Goal: Transaction & Acquisition: Purchase product/service

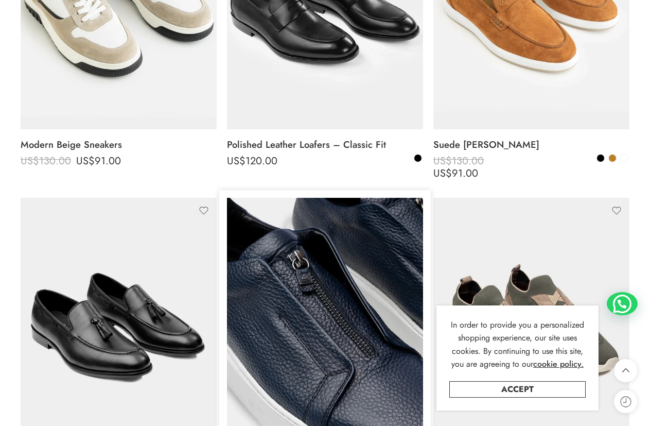
scroll to position [1082, 0]
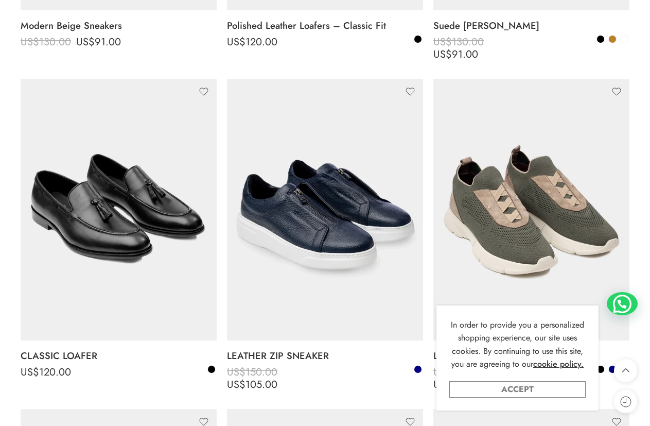
click at [551, 389] on link "Accept" at bounding box center [518, 389] width 136 height 16
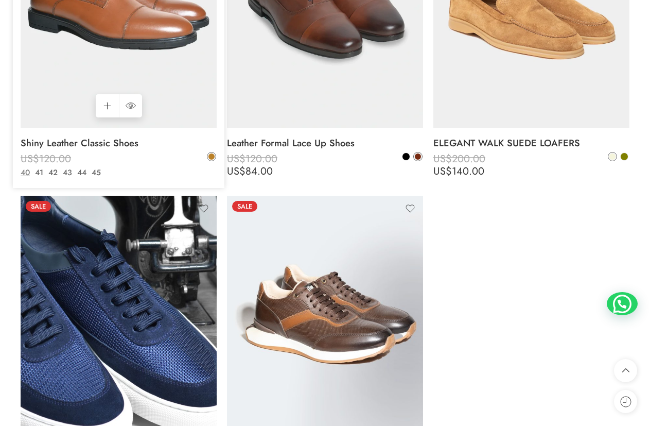
scroll to position [3760, 0]
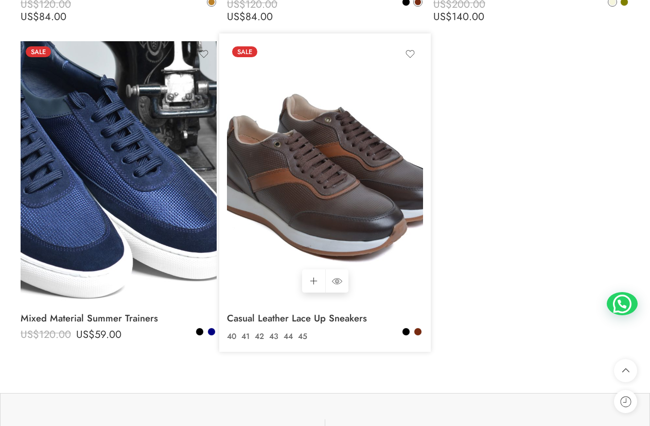
click at [382, 168] on img at bounding box center [325, 172] width 196 height 262
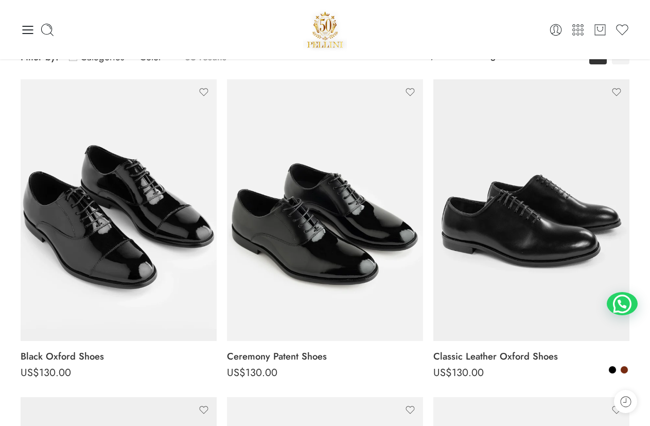
scroll to position [0, 0]
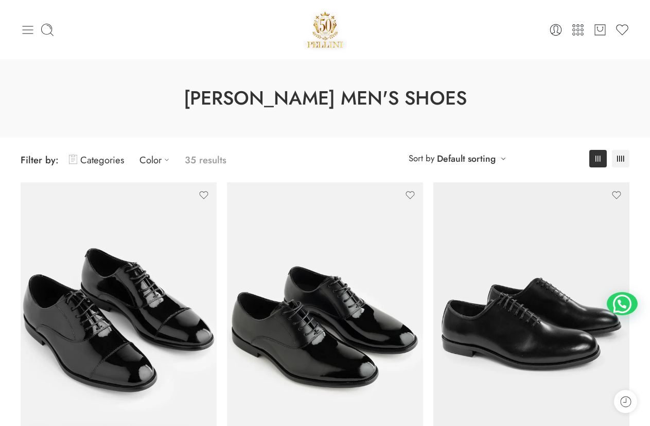
click at [23, 30] on icon at bounding box center [28, 30] width 11 height 8
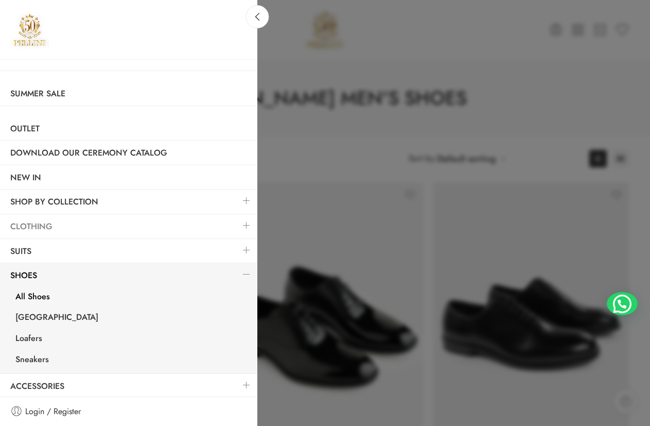
click at [98, 232] on link "Clothing" at bounding box center [129, 227] width 258 height 24
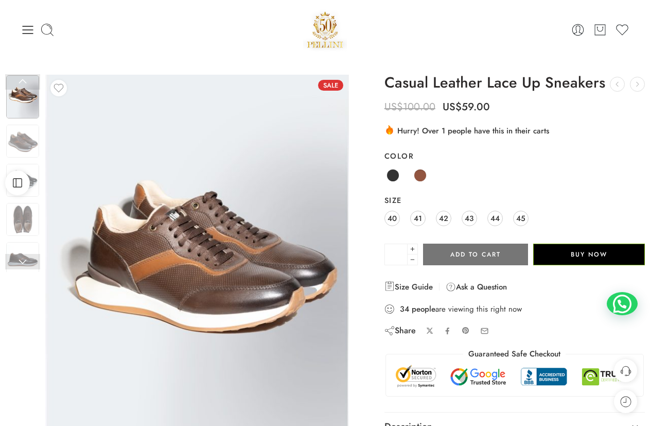
drag, startPoint x: 469, startPoint y: 219, endPoint x: 456, endPoint y: 252, distance: 36.1
click at [469, 219] on span "43" at bounding box center [469, 218] width 9 height 14
click at [22, 136] on img at bounding box center [22, 141] width 33 height 33
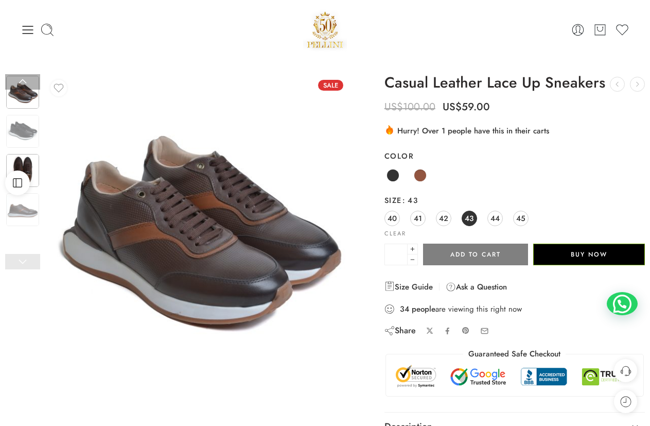
click at [21, 165] on img at bounding box center [22, 170] width 33 height 33
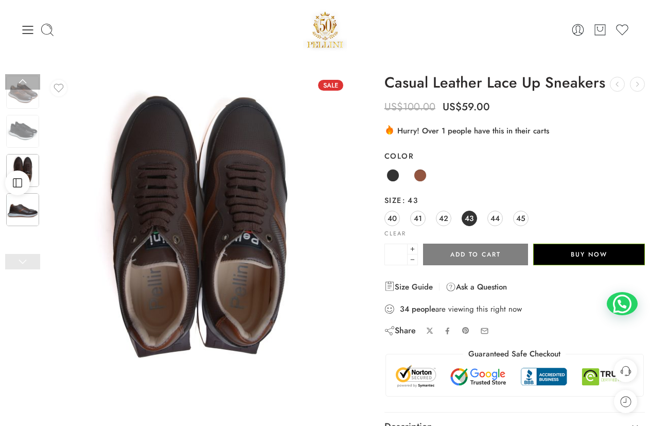
click at [23, 209] on img at bounding box center [22, 209] width 33 height 33
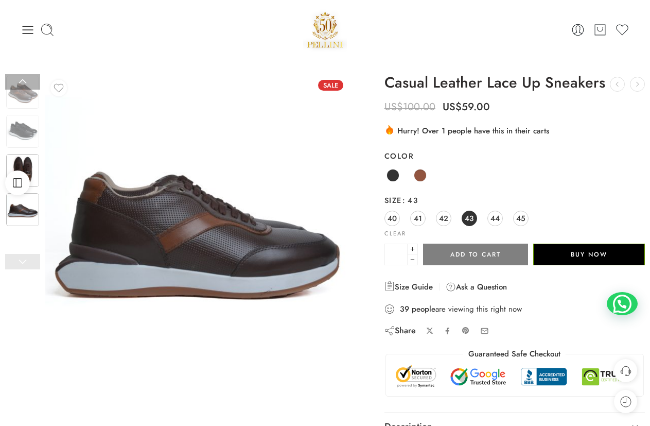
click at [28, 166] on img at bounding box center [22, 170] width 33 height 33
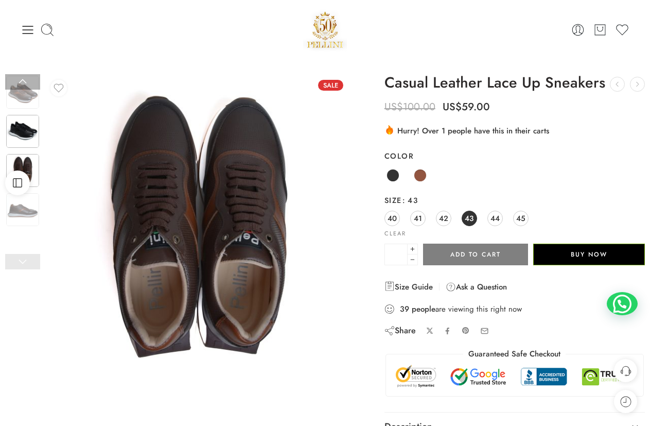
click at [21, 132] on img at bounding box center [22, 131] width 33 height 33
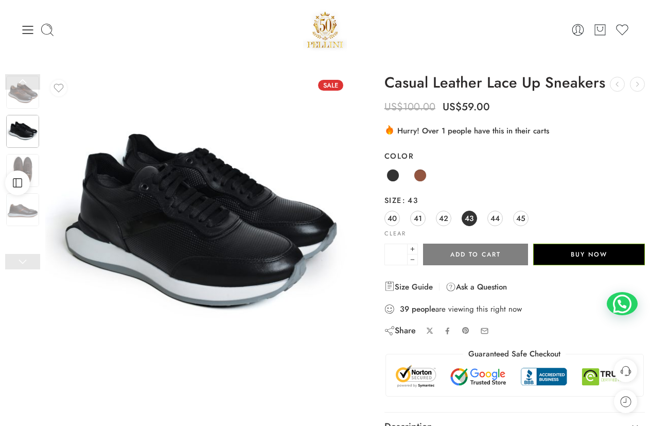
click at [27, 96] on img at bounding box center [22, 92] width 33 height 33
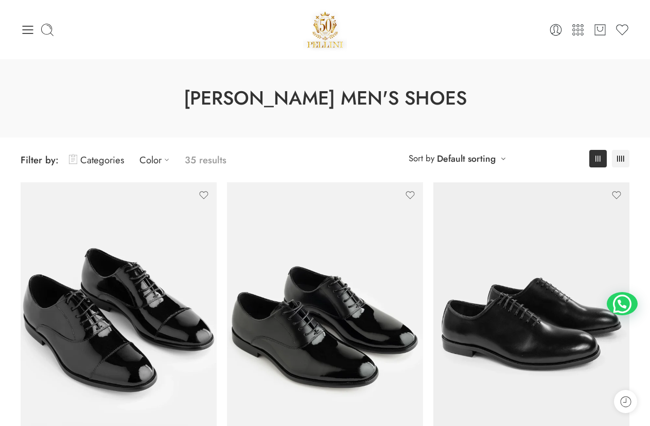
click at [27, 32] on icon at bounding box center [28, 30] width 14 height 14
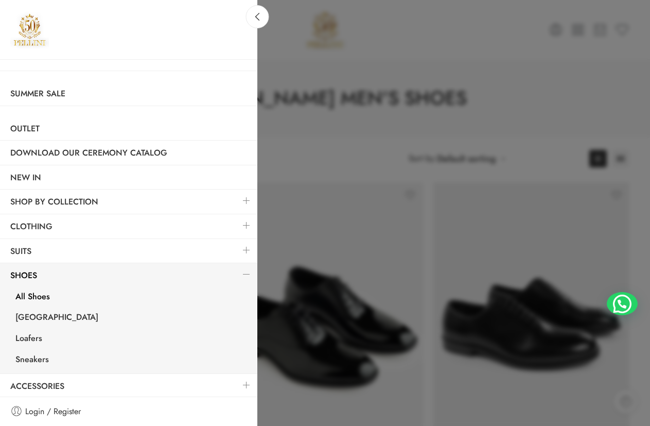
click at [242, 225] on link at bounding box center [247, 225] width 22 height 22
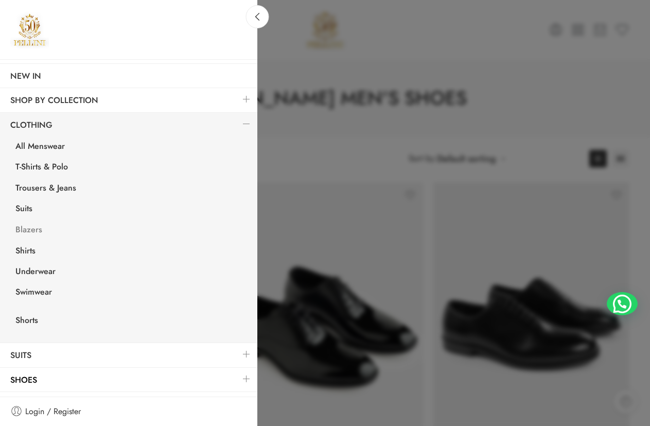
scroll to position [103, 0]
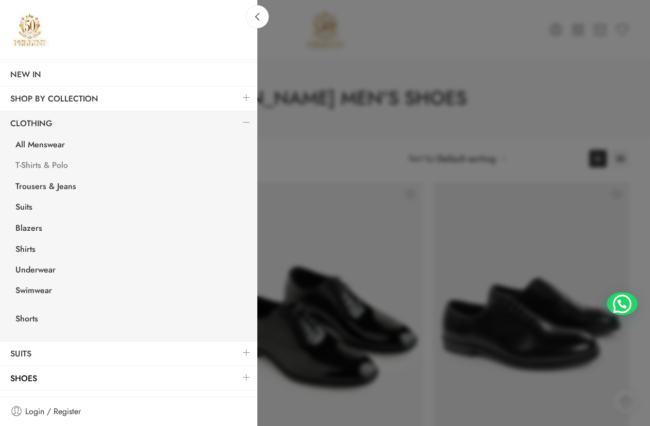
click at [56, 167] on link "T-Shirts & Polo" at bounding box center [131, 166] width 252 height 21
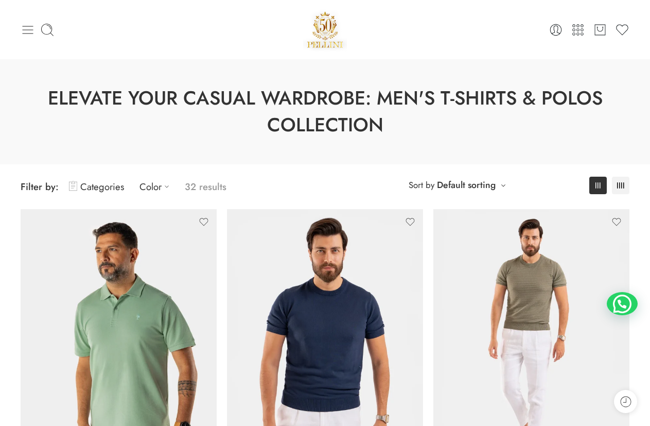
click at [26, 30] on icon at bounding box center [28, 30] width 14 height 14
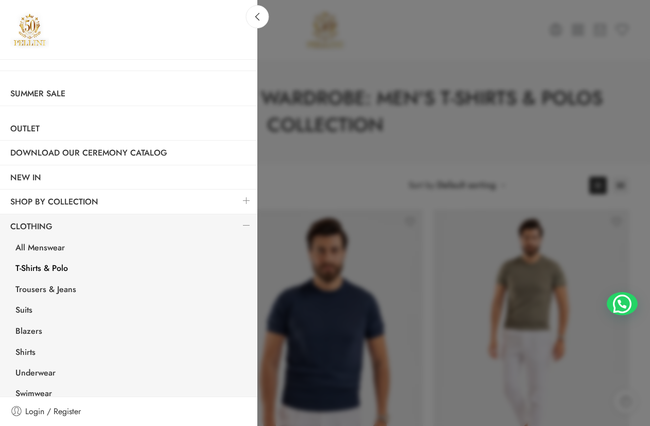
click at [236, 225] on link at bounding box center [247, 225] width 22 height 22
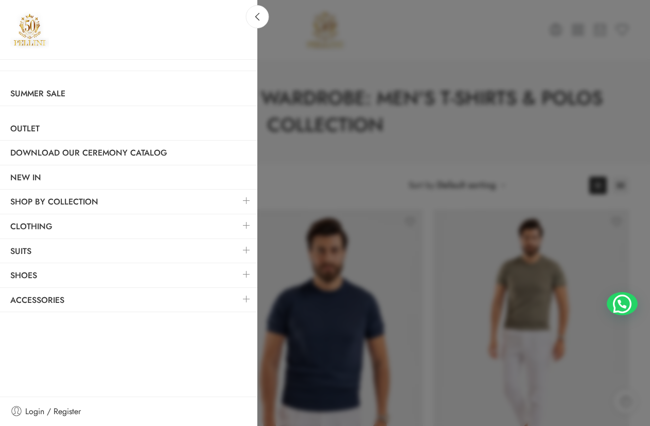
click at [248, 224] on link at bounding box center [247, 225] width 22 height 22
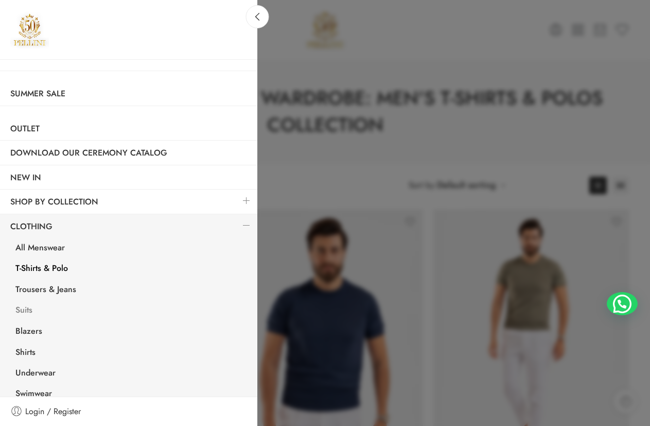
scroll to position [52, 0]
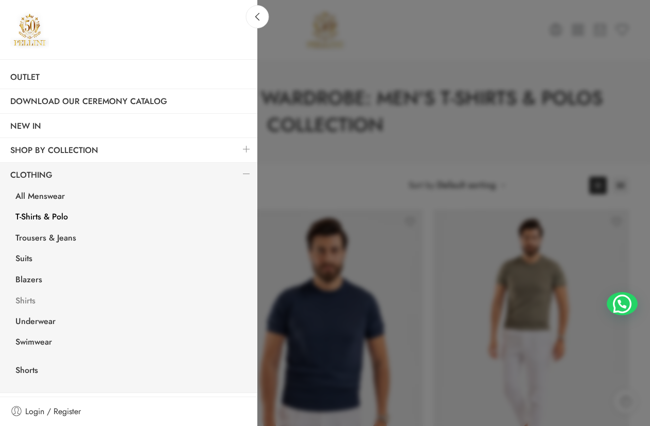
click at [26, 299] on link "Shirts" at bounding box center [131, 302] width 252 height 21
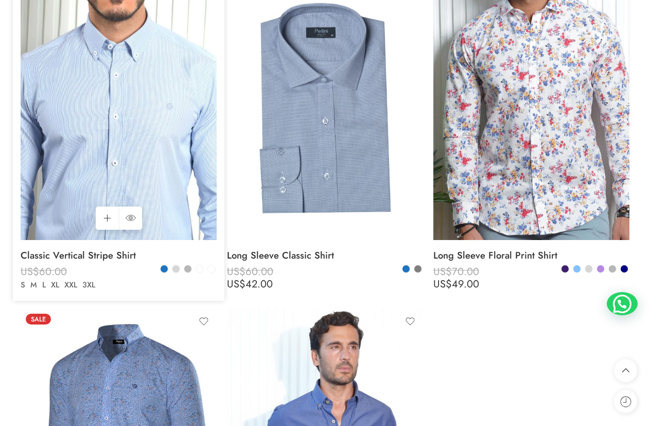
scroll to position [3090, 0]
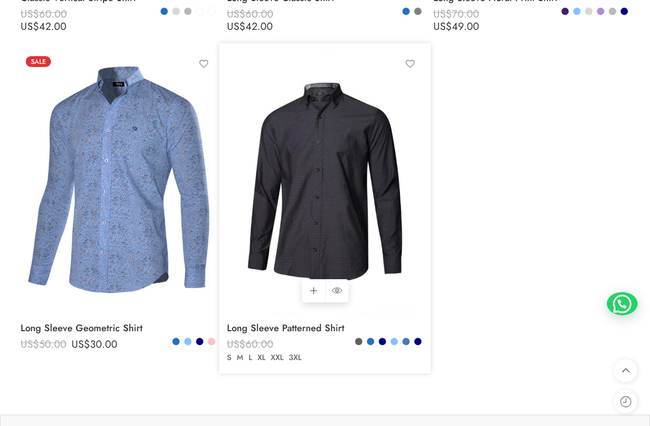
click at [370, 201] on img at bounding box center [325, 182] width 196 height 262
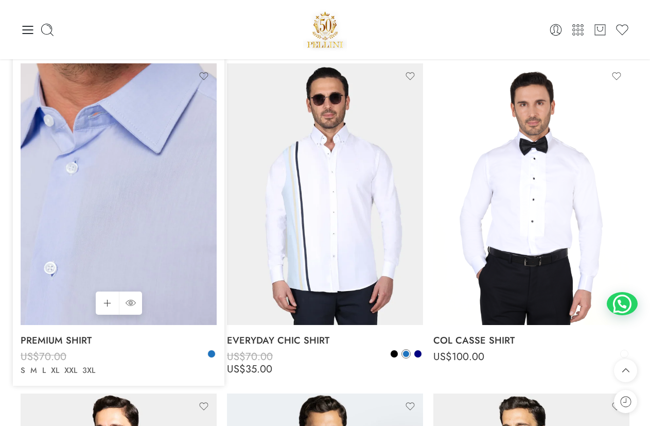
scroll to position [1751, 0]
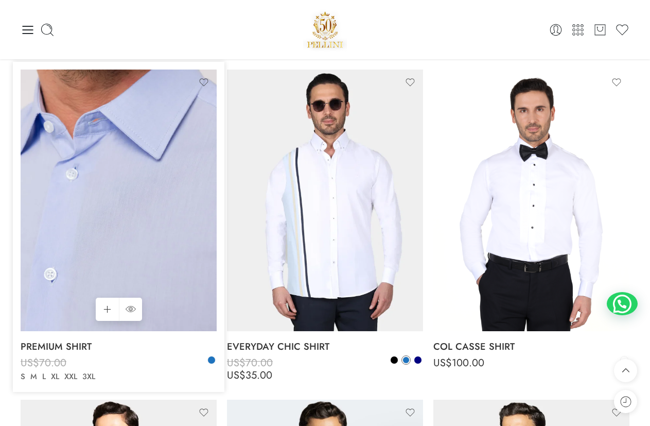
click at [132, 173] on img at bounding box center [119, 201] width 196 height 262
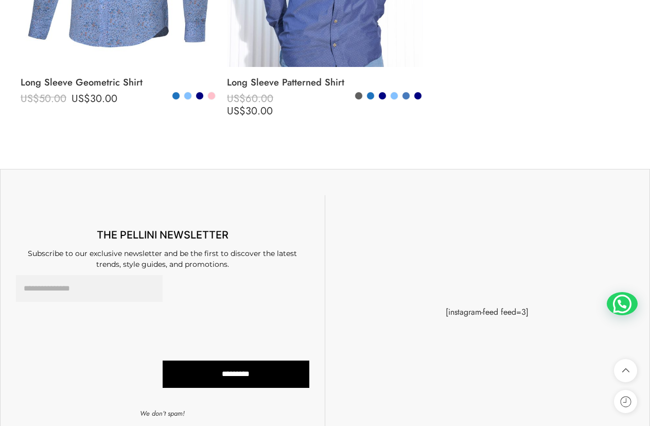
scroll to position [3502, 0]
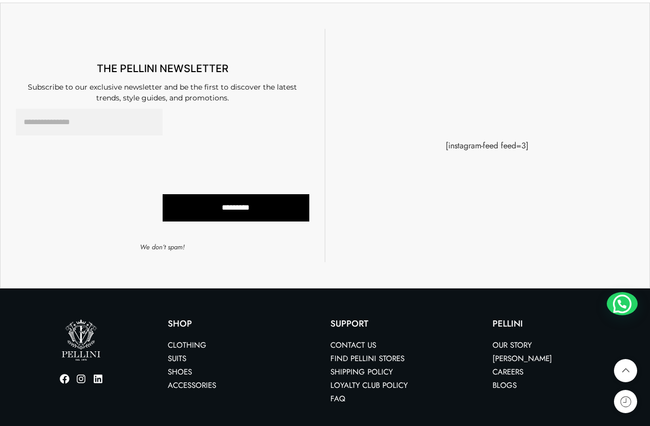
click at [412, 100] on div "[instagram-feed feed=3]" at bounding box center [487, 146] width 325 height 234
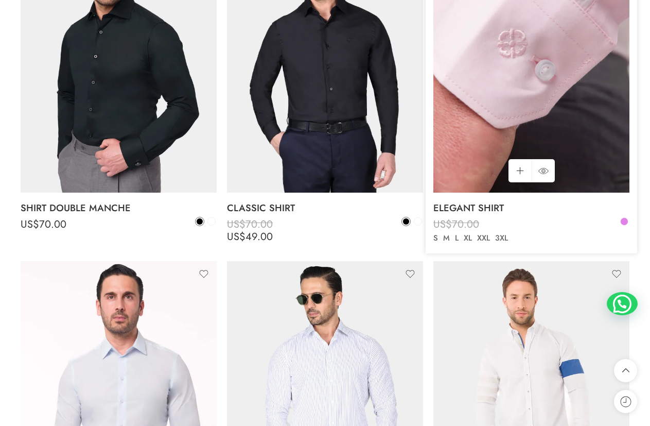
scroll to position [1133, 0]
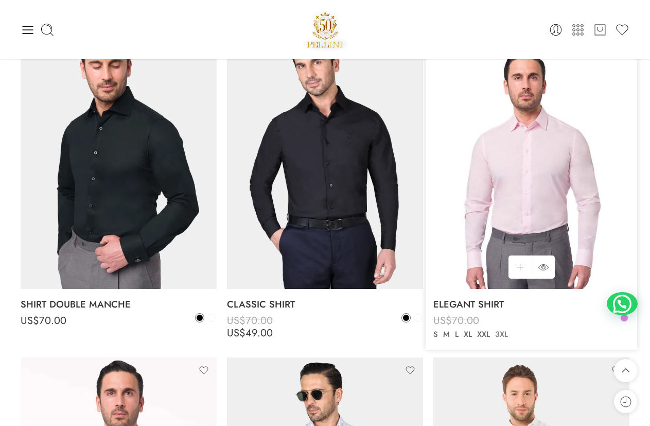
click at [500, 335] on link "3XL" at bounding box center [502, 335] width 18 height 12
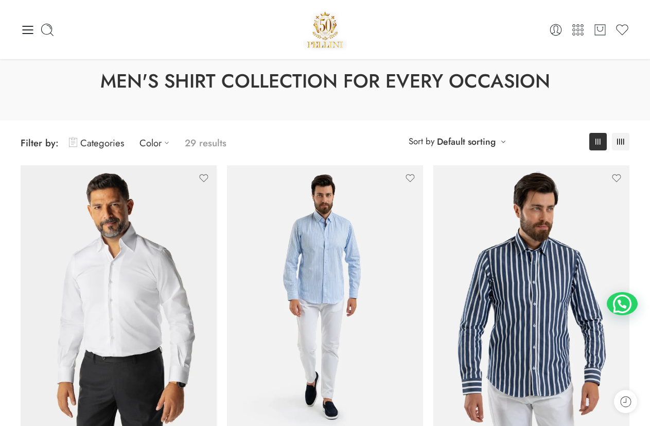
scroll to position [0, 0]
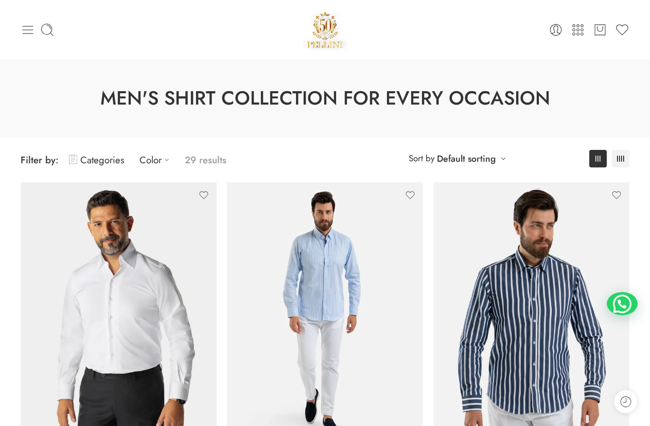
click at [29, 33] on icon at bounding box center [28, 30] width 11 height 8
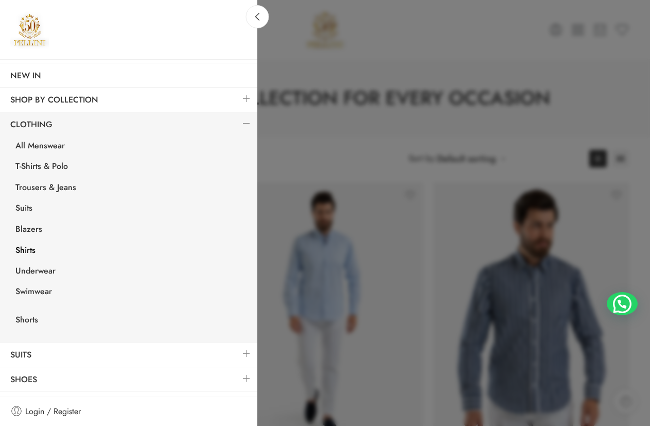
scroll to position [103, 0]
click at [59, 185] on link "Trousers & Jeans" at bounding box center [131, 187] width 252 height 21
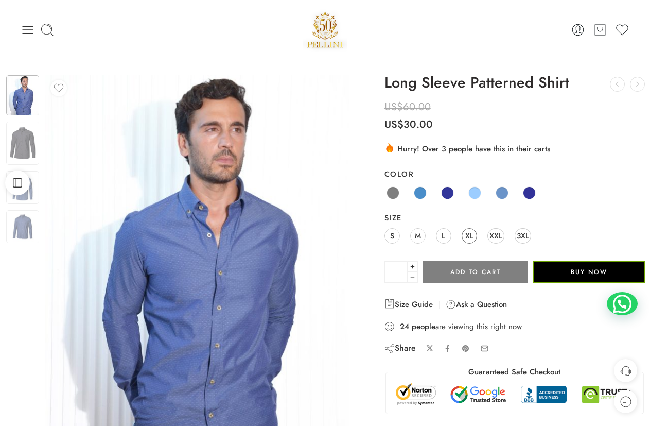
click at [471, 233] on span "XL" at bounding box center [470, 236] width 8 height 14
click at [399, 192] on span at bounding box center [393, 192] width 13 height 13
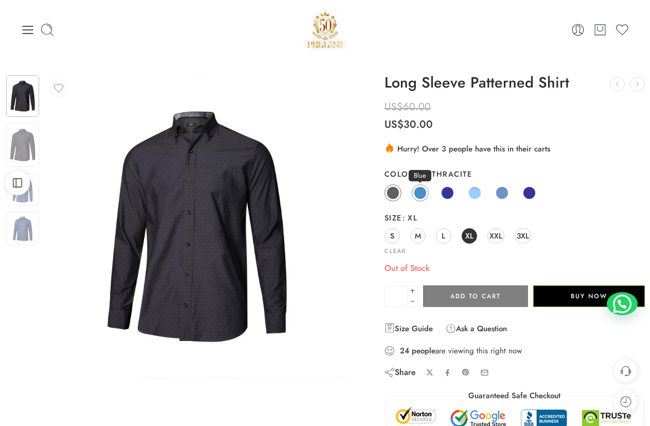
click at [422, 193] on span at bounding box center [420, 192] width 13 height 13
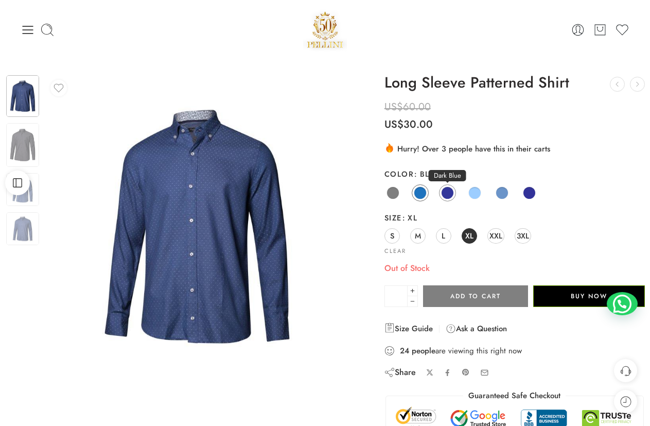
click at [447, 193] on span at bounding box center [447, 192] width 13 height 13
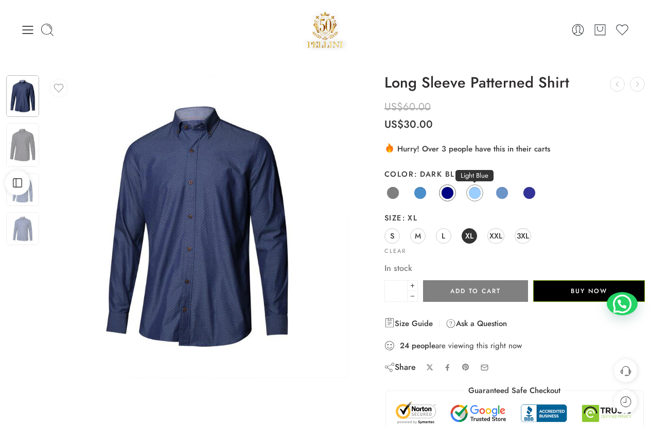
click at [475, 192] on span at bounding box center [475, 192] width 13 height 13
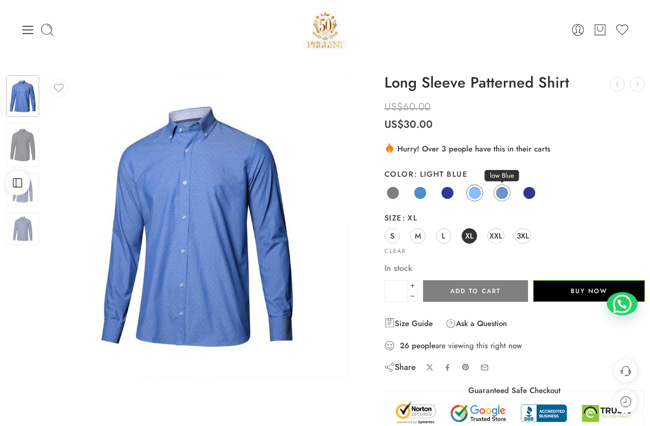
click at [503, 193] on span at bounding box center [502, 192] width 13 height 13
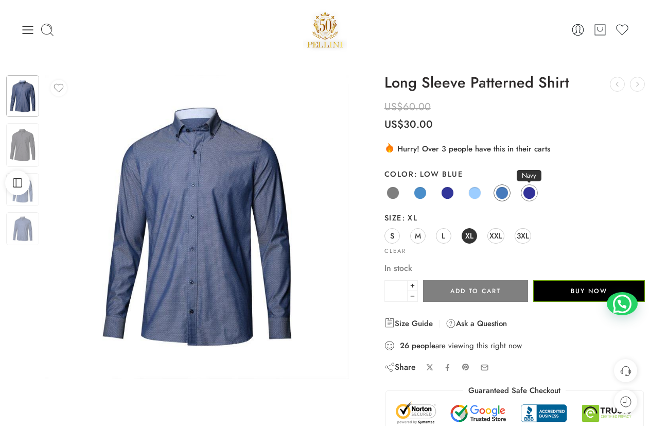
click at [529, 191] on span at bounding box center [529, 192] width 13 height 13
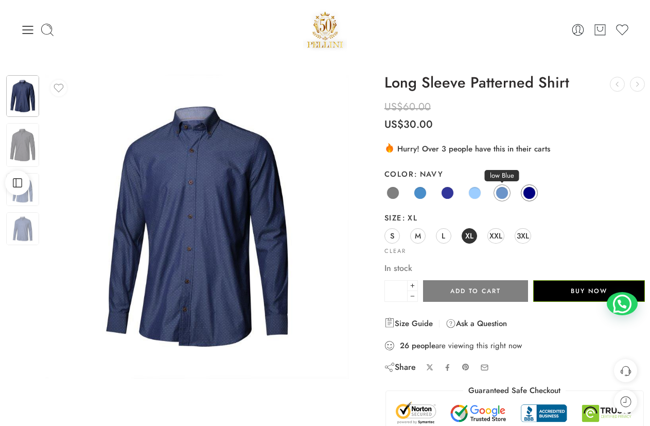
click at [502, 189] on span at bounding box center [502, 192] width 13 height 13
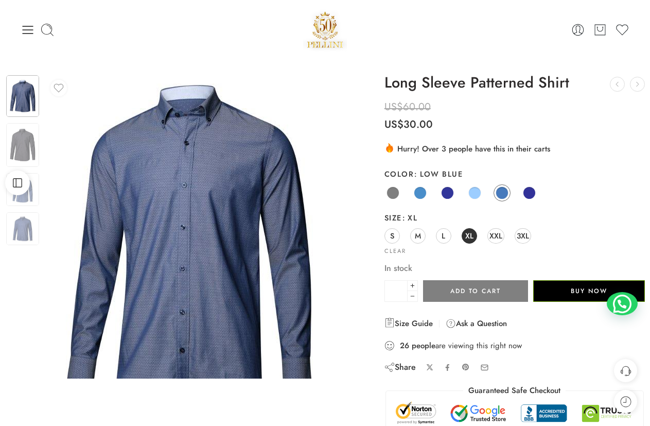
click at [221, 181] on img at bounding box center [190, 240] width 396 height 396
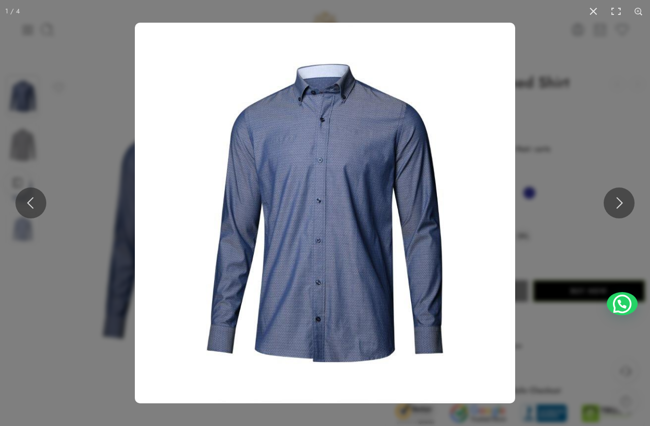
click at [351, 129] on img at bounding box center [325, 213] width 381 height 381
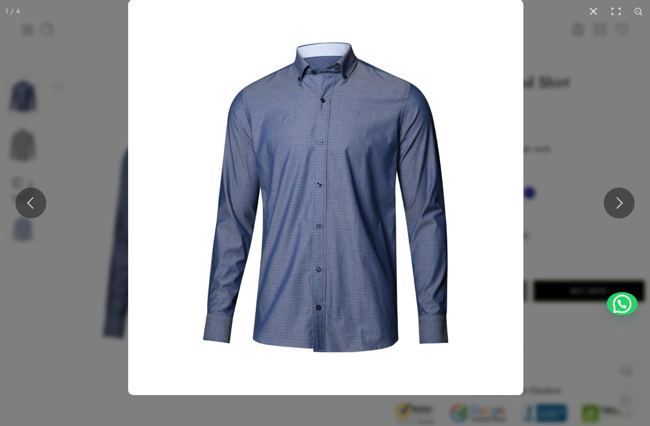
click at [356, 105] on img at bounding box center [326, 197] width 396 height 396
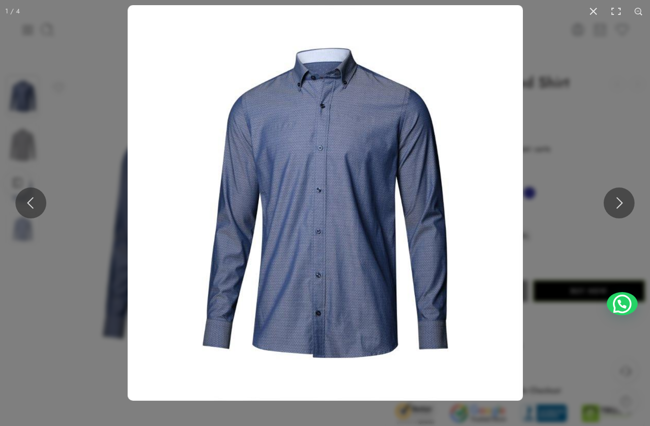
click at [351, 114] on img at bounding box center [326, 203] width 396 height 396
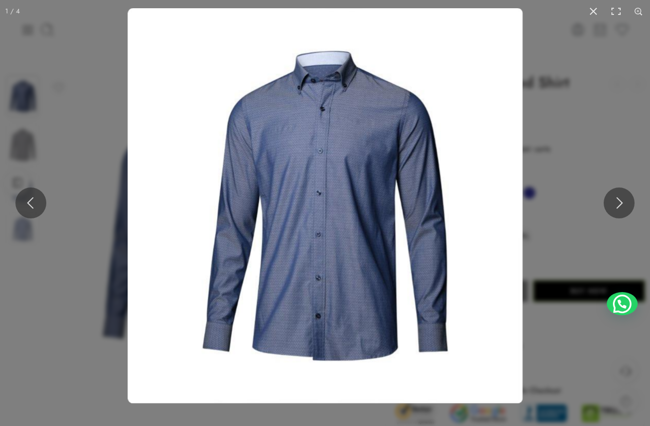
click at [351, 114] on img at bounding box center [325, 205] width 395 height 395
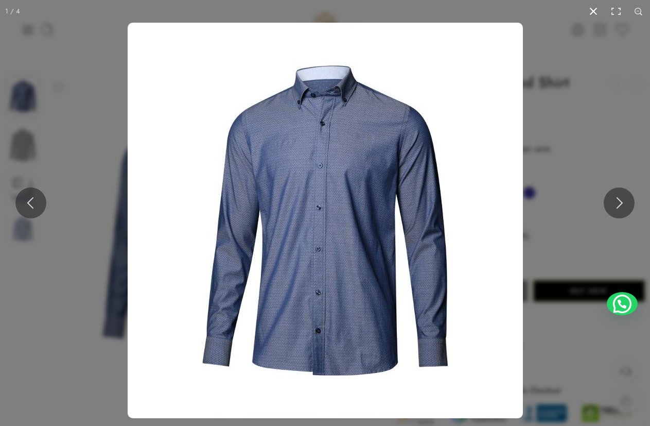
click at [593, 11] on button at bounding box center [593, 11] width 23 height 23
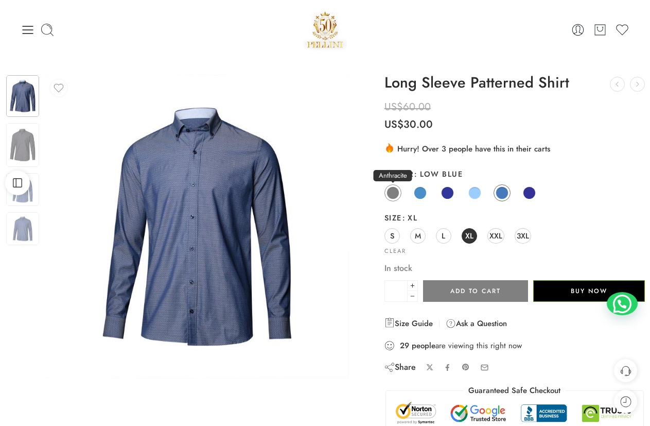
click at [392, 191] on span at bounding box center [393, 192] width 13 height 13
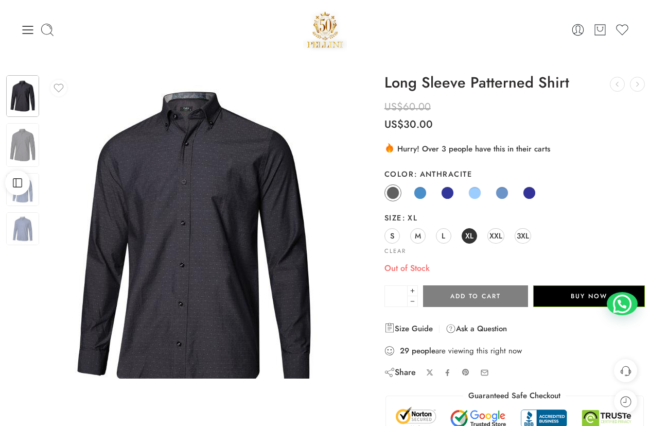
click at [207, 176] on img at bounding box center [194, 242] width 396 height 396
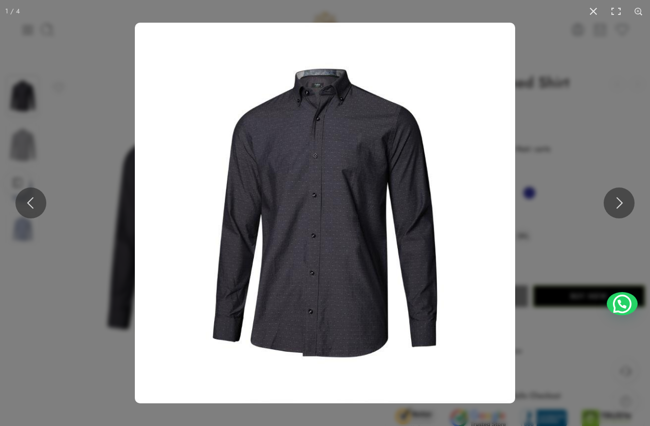
click at [316, 92] on img at bounding box center [325, 213] width 381 height 381
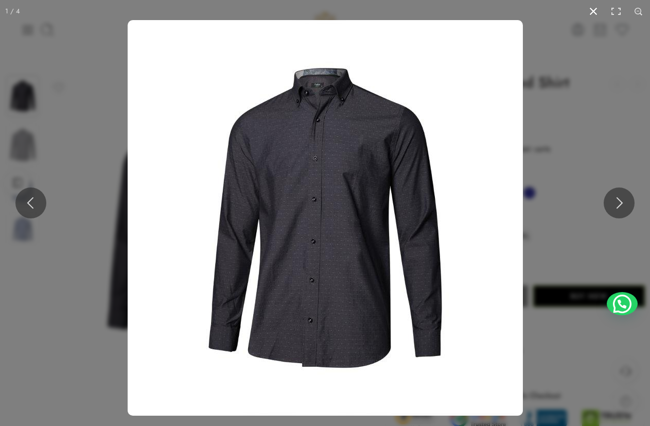
click at [596, 9] on button at bounding box center [593, 11] width 23 height 23
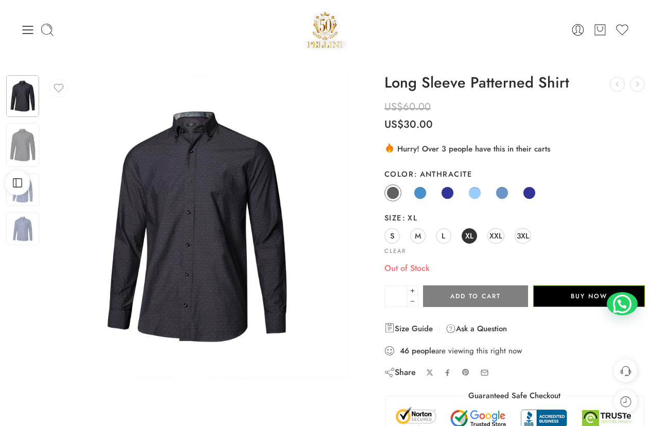
drag, startPoint x: 533, startPoint y: 192, endPoint x: 375, endPoint y: 194, distance: 157.1
click at [532, 192] on span at bounding box center [529, 192] width 13 height 13
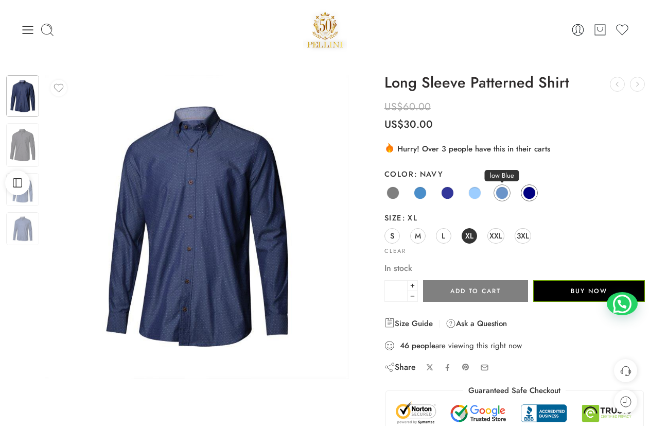
click at [504, 190] on span at bounding box center [502, 192] width 13 height 13
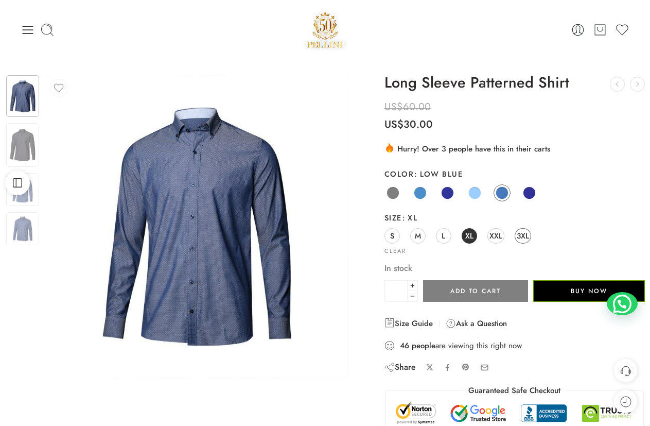
click at [523, 233] on span "3XL" at bounding box center [523, 236] width 12 height 14
click at [19, 144] on img at bounding box center [22, 144] width 33 height 43
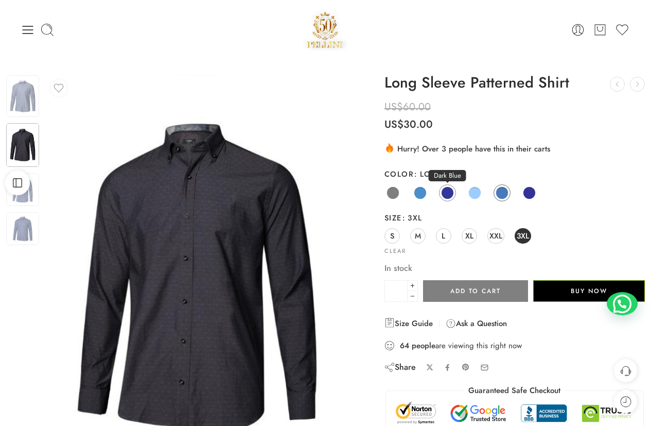
click at [447, 193] on span at bounding box center [447, 192] width 13 height 13
click at [390, 192] on span at bounding box center [393, 192] width 13 height 13
click at [417, 193] on span at bounding box center [420, 192] width 13 height 13
click at [453, 194] on span at bounding box center [447, 192] width 13 height 13
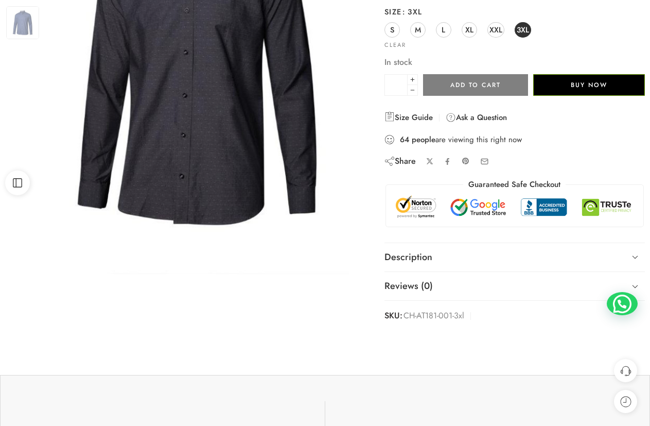
scroll to position [52, 0]
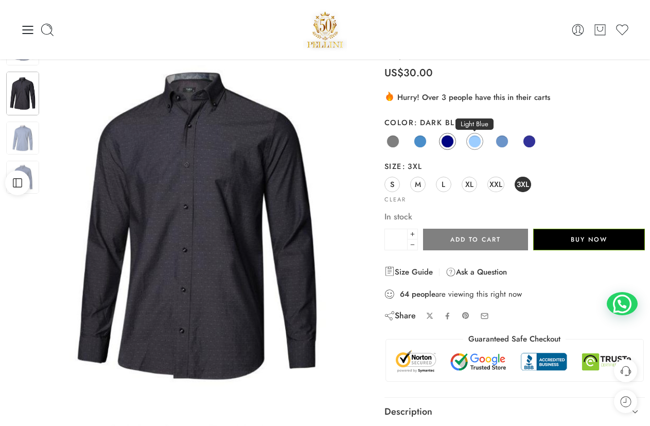
click at [476, 141] on span at bounding box center [475, 141] width 13 height 13
click at [503, 138] on span at bounding box center [502, 141] width 13 height 13
click at [473, 185] on span "XL" at bounding box center [470, 184] width 8 height 14
click at [492, 184] on span "XXL" at bounding box center [496, 184] width 13 height 14
click at [550, 166] on label "Size XXL" at bounding box center [515, 166] width 261 height 10
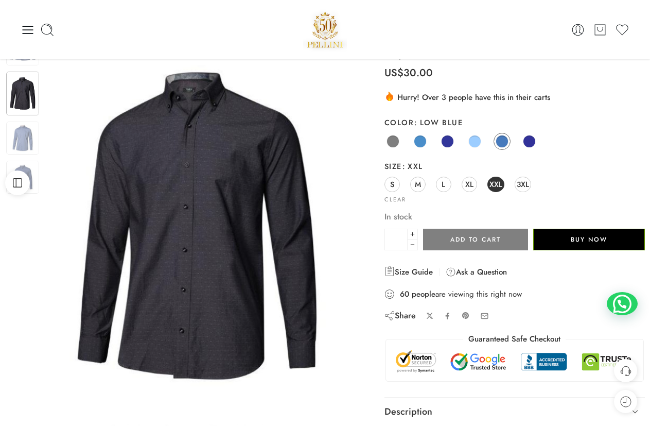
click at [0, 0] on select "**********" at bounding box center [0, 0] width 0 height 0
click at [582, 235] on button "Buy Now" at bounding box center [590, 240] width 112 height 22
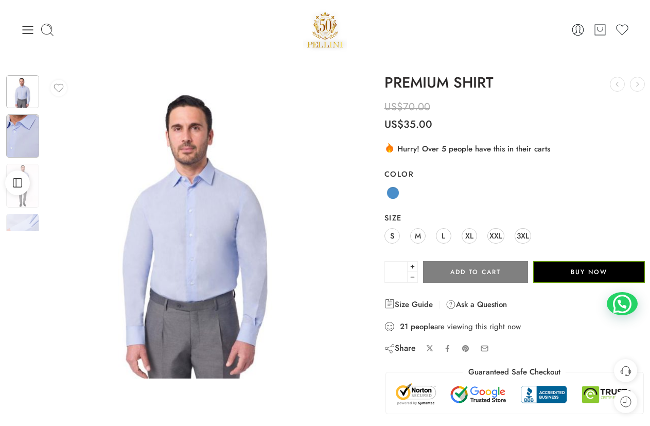
click at [23, 139] on img at bounding box center [22, 135] width 33 height 43
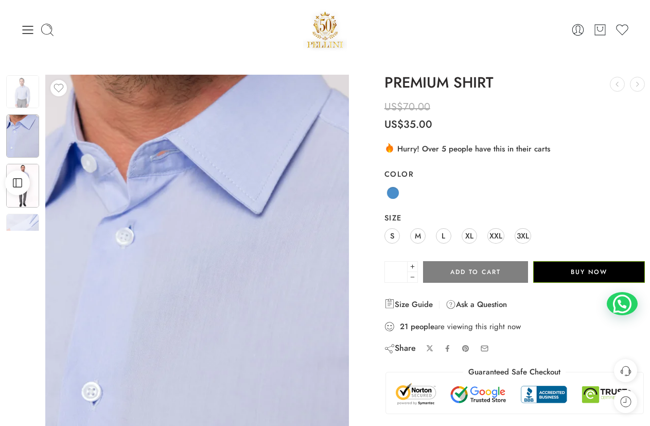
click at [31, 196] on img at bounding box center [22, 185] width 33 height 43
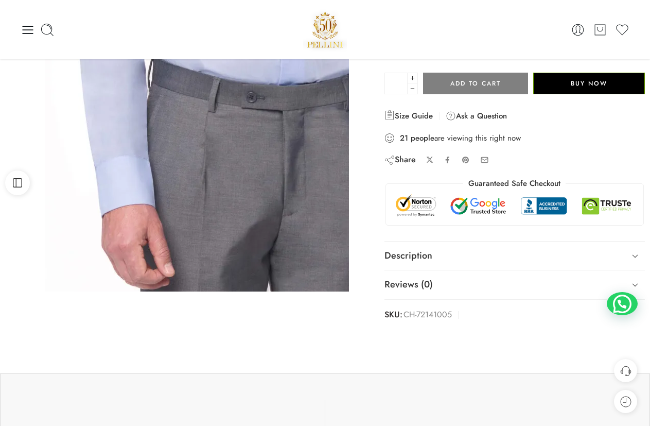
scroll to position [52, 0]
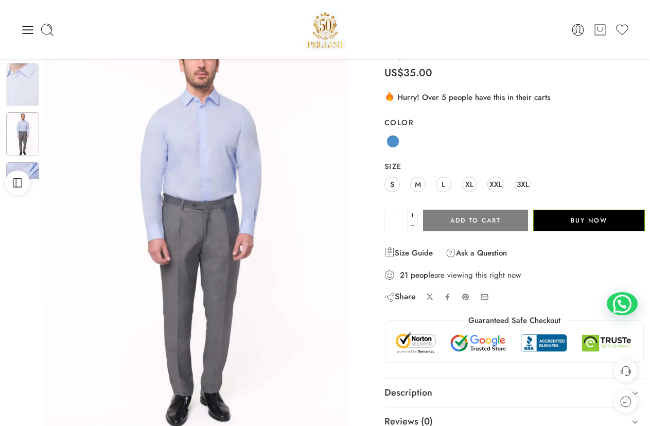
click at [31, 167] on img at bounding box center [22, 183] width 33 height 43
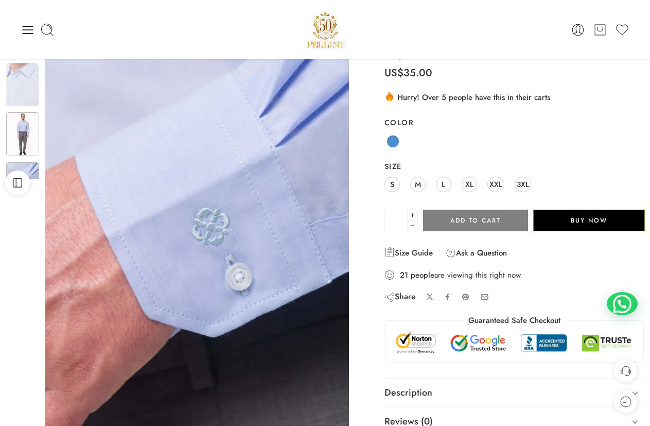
click at [27, 141] on img at bounding box center [22, 133] width 33 height 43
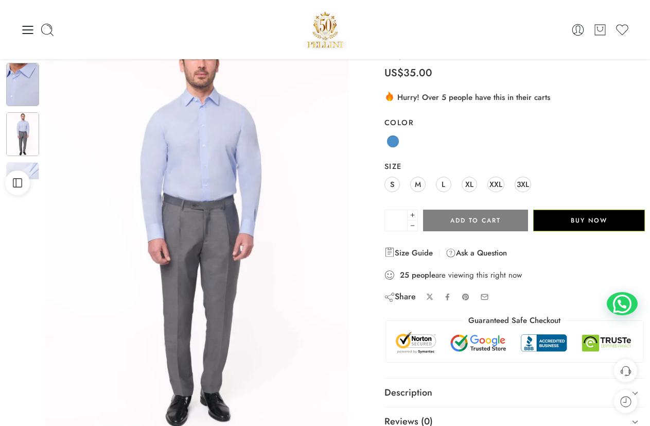
click at [25, 89] on img at bounding box center [22, 84] width 33 height 43
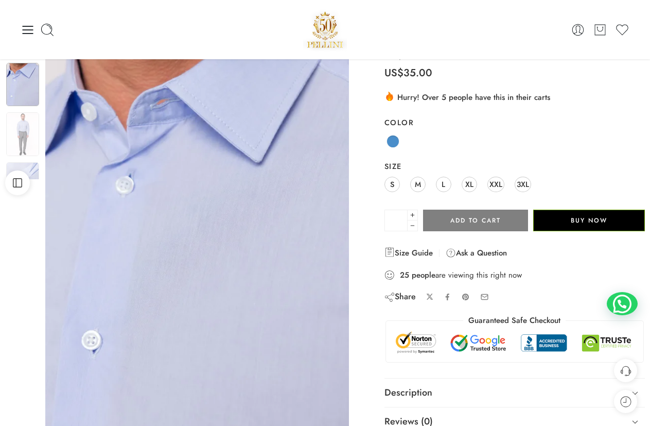
click at [471, 185] on span "XL" at bounding box center [470, 184] width 8 height 14
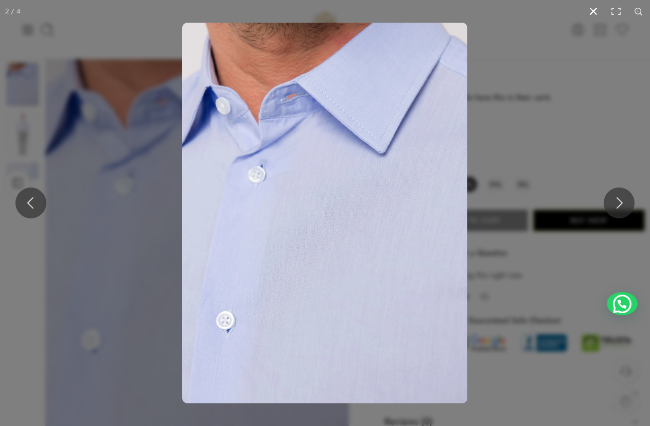
click at [595, 9] on button at bounding box center [593, 11] width 23 height 23
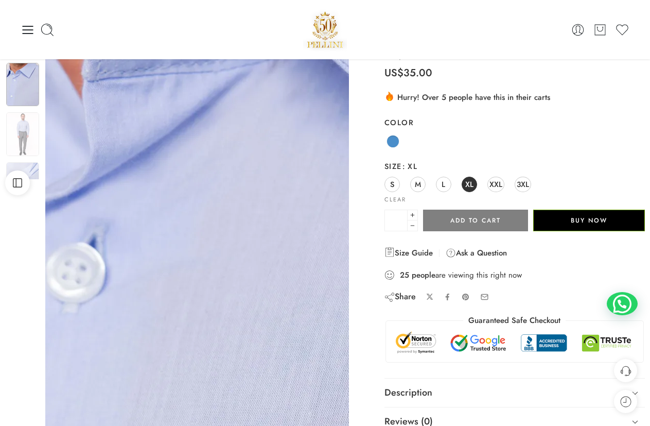
click at [146, 146] on img at bounding box center [311, 405] width 989 height 1318
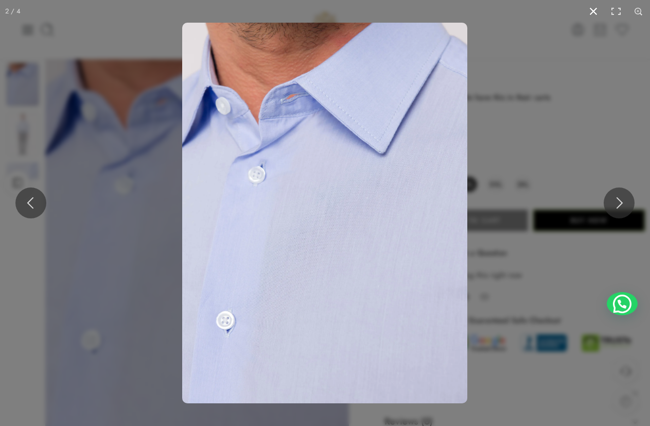
click at [600, 9] on button at bounding box center [593, 11] width 23 height 23
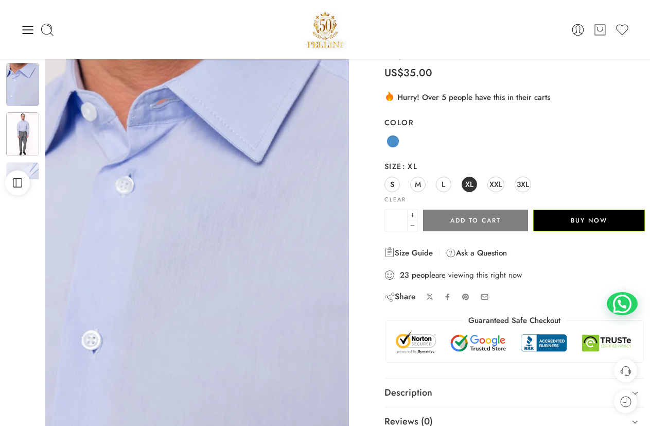
click at [36, 140] on img at bounding box center [22, 133] width 33 height 43
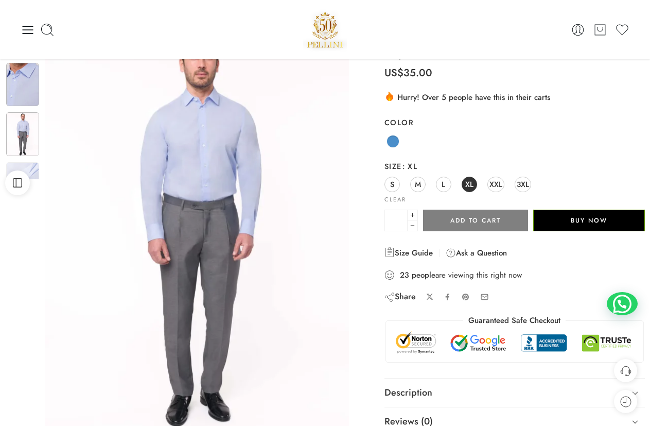
click at [28, 91] on img at bounding box center [22, 84] width 33 height 43
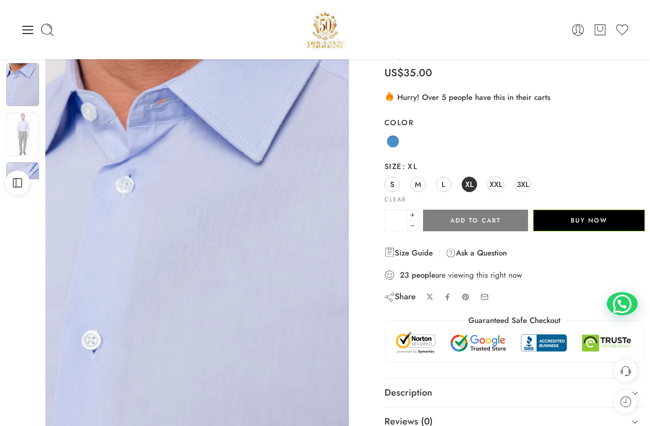
click at [30, 169] on img at bounding box center [22, 183] width 33 height 43
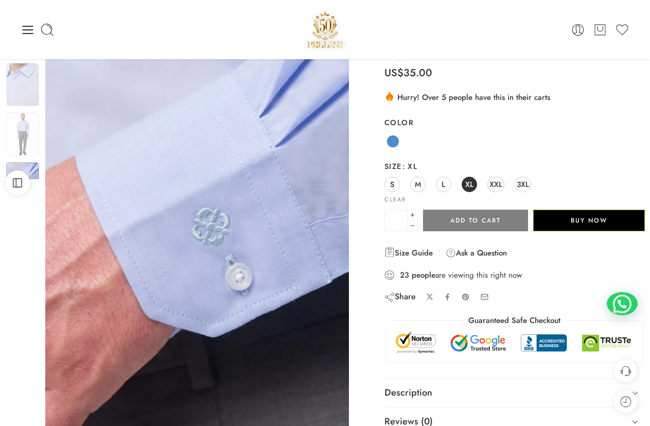
click at [521, 184] on span "3XL" at bounding box center [523, 184] width 12 height 14
click at [26, 133] on img at bounding box center [22, 133] width 33 height 43
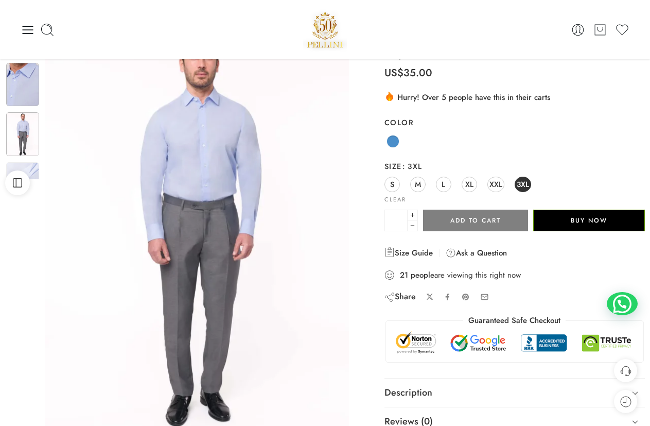
click at [38, 91] on img at bounding box center [22, 84] width 33 height 43
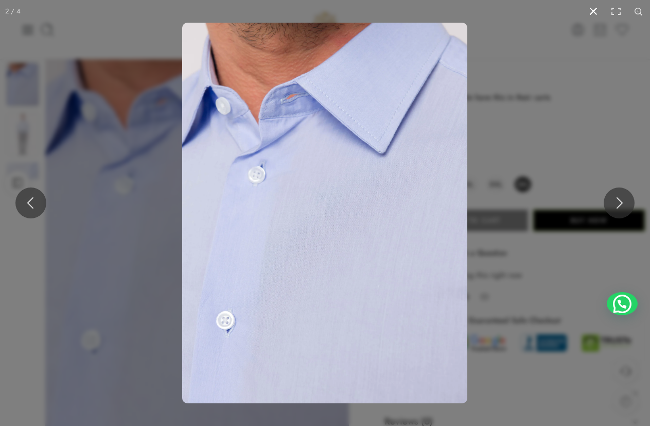
click at [589, 9] on button at bounding box center [593, 11] width 23 height 23
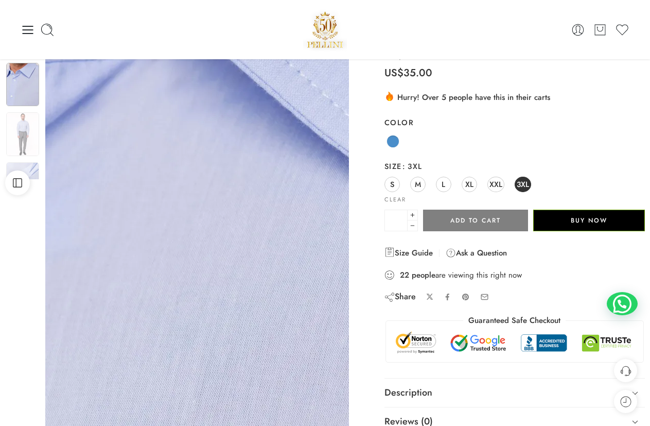
click at [198, 152] on img at bounding box center [195, 393] width 989 height 1318
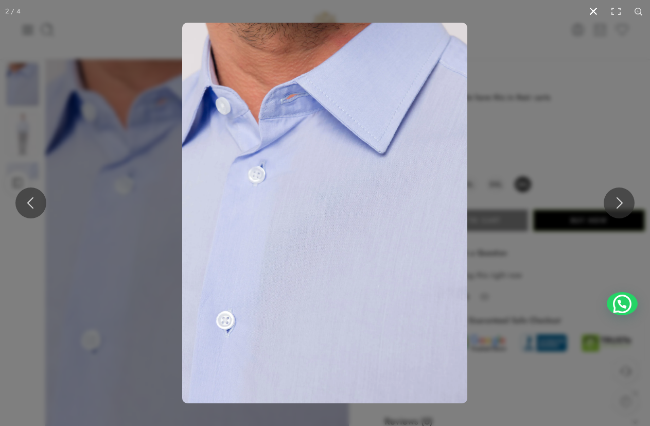
click at [595, 11] on button at bounding box center [593, 11] width 23 height 23
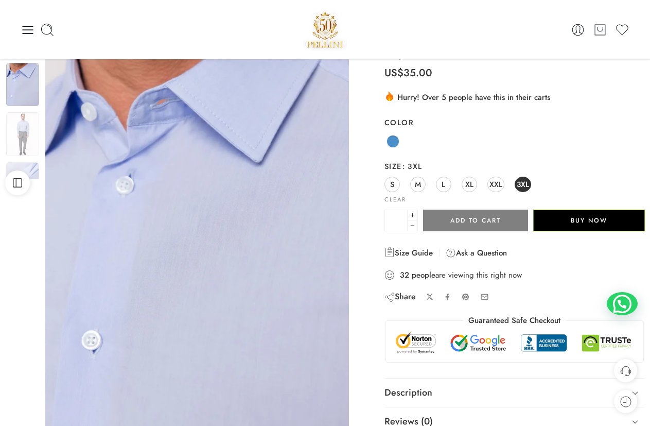
click at [20, 92] on img at bounding box center [22, 84] width 33 height 43
click at [20, 115] on img at bounding box center [22, 133] width 33 height 43
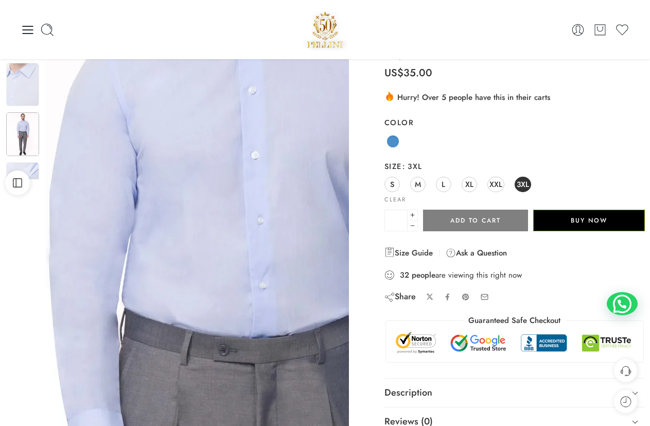
click at [181, 141] on img at bounding box center [233, 416] width 989 height 1318
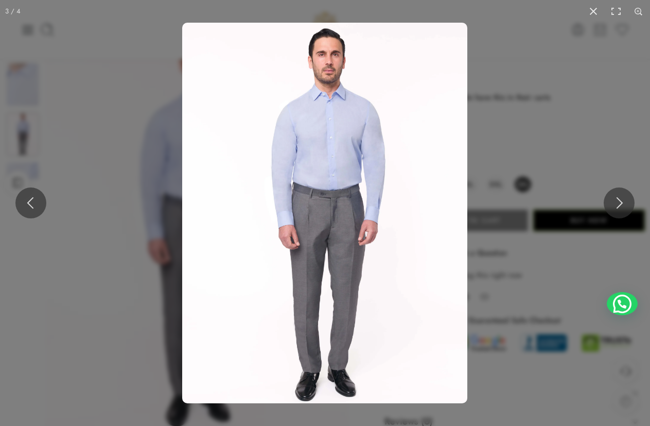
click at [318, 92] on img at bounding box center [324, 213] width 285 height 381
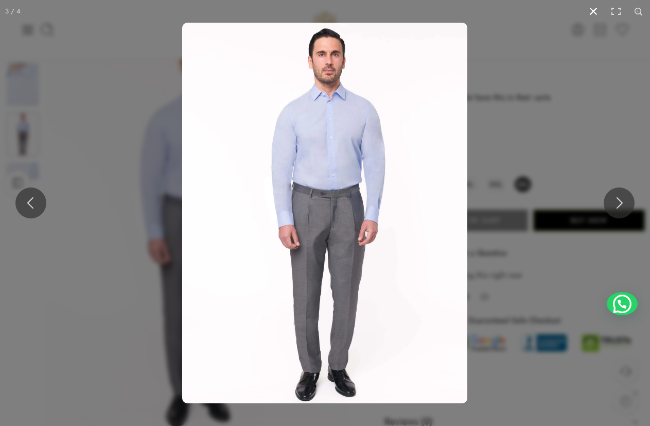
click at [591, 9] on button at bounding box center [593, 11] width 23 height 23
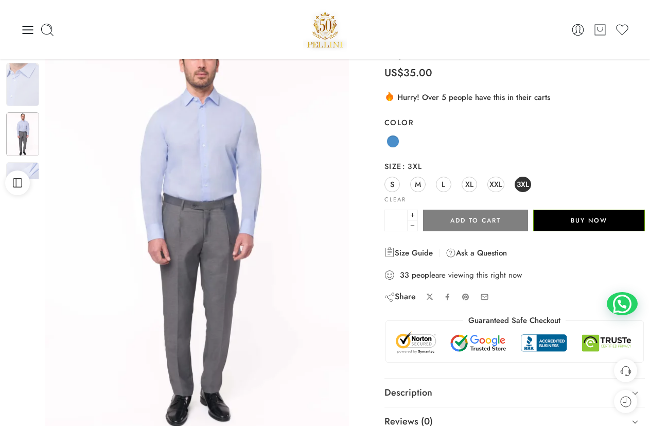
click at [561, 122] on label "Color" at bounding box center [515, 122] width 261 height 10
click at [0, 0] on select "**********" at bounding box center [0, 0] width 0 height 0
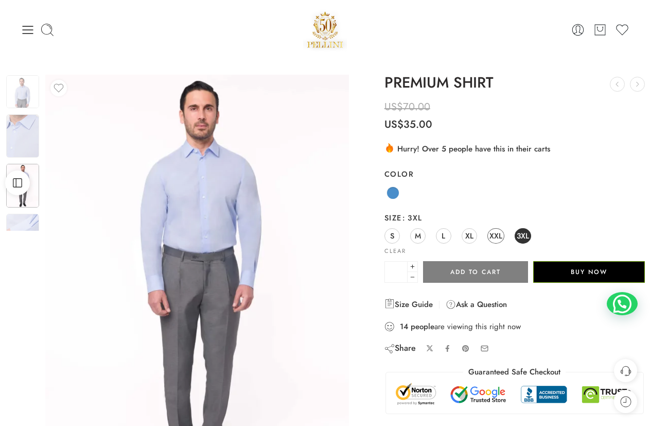
click at [495, 235] on span "XXL" at bounding box center [496, 236] width 13 height 14
click at [480, 271] on button "Add to cart" at bounding box center [475, 272] width 105 height 22
click at [472, 275] on button "Add to cart" at bounding box center [475, 272] width 105 height 22
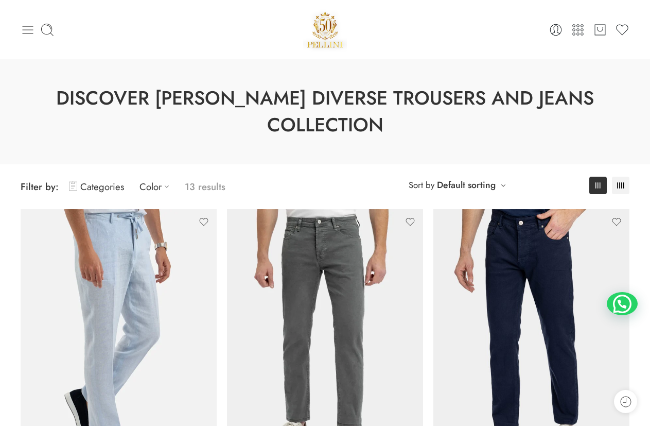
click at [23, 34] on icon at bounding box center [28, 30] width 14 height 14
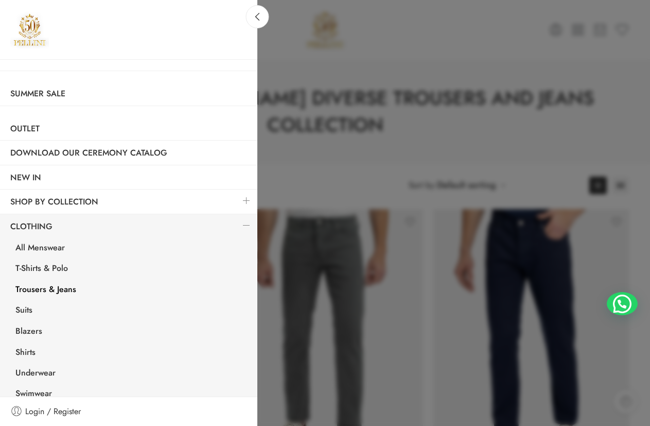
click at [341, 127] on div at bounding box center [325, 213] width 650 height 426
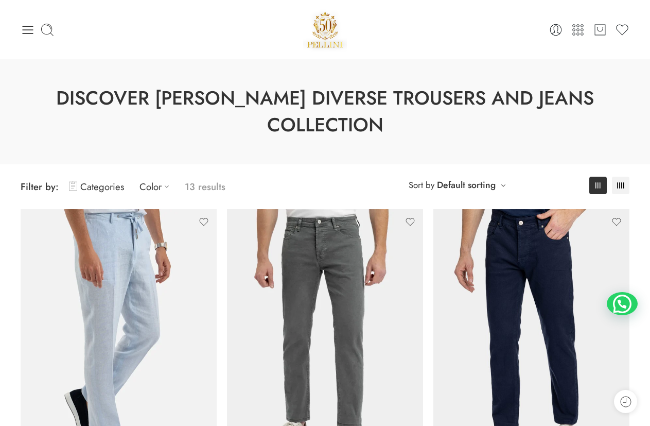
click at [26, 27] on icon at bounding box center [28, 30] width 14 height 14
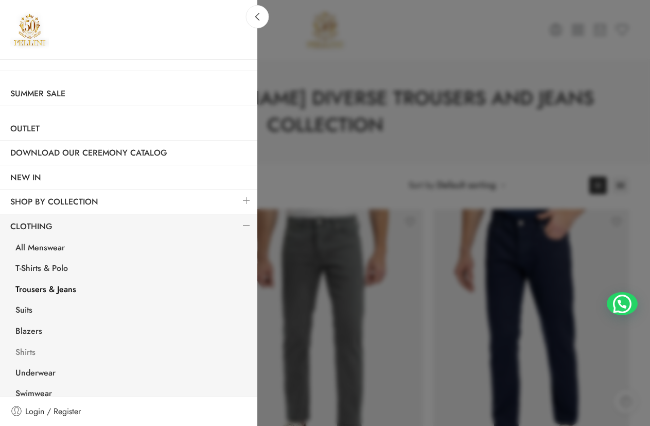
click at [24, 351] on link "Shirts" at bounding box center [131, 353] width 252 height 21
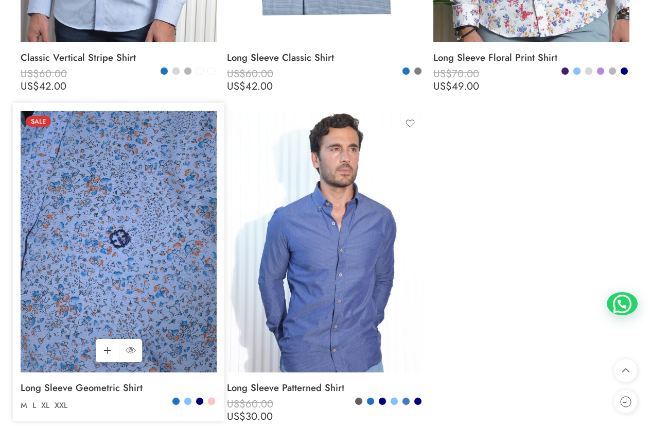
scroll to position [3090, 0]
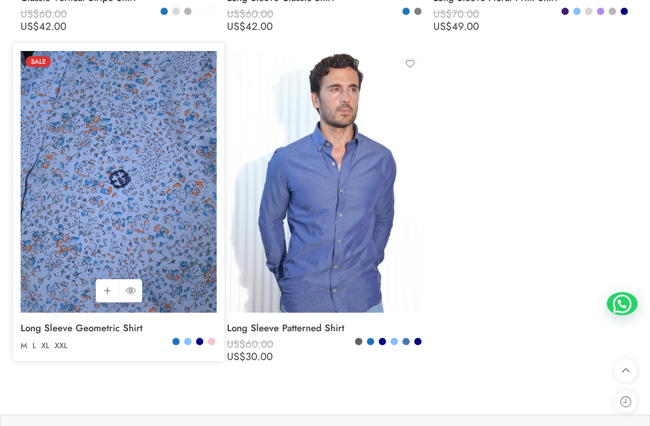
click at [110, 160] on img at bounding box center [119, 182] width 196 height 262
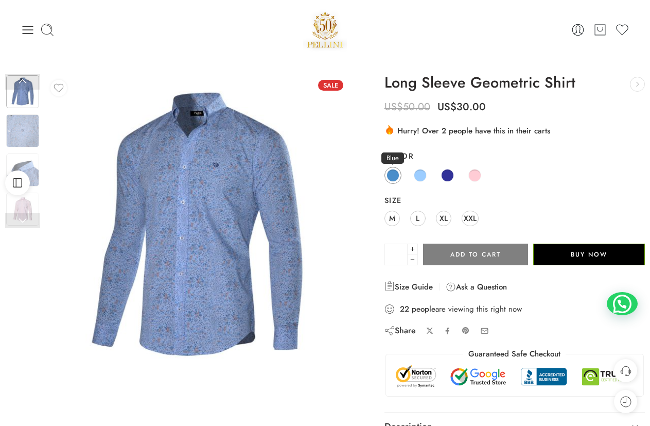
click at [391, 172] on span at bounding box center [393, 175] width 13 height 13
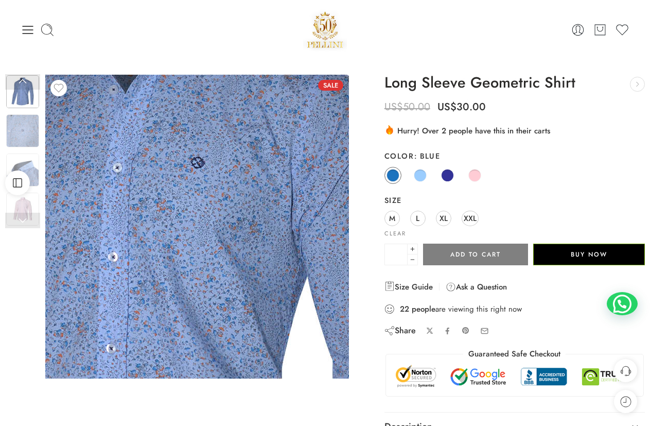
click at [228, 166] on img at bounding box center [150, 319] width 773 height 773
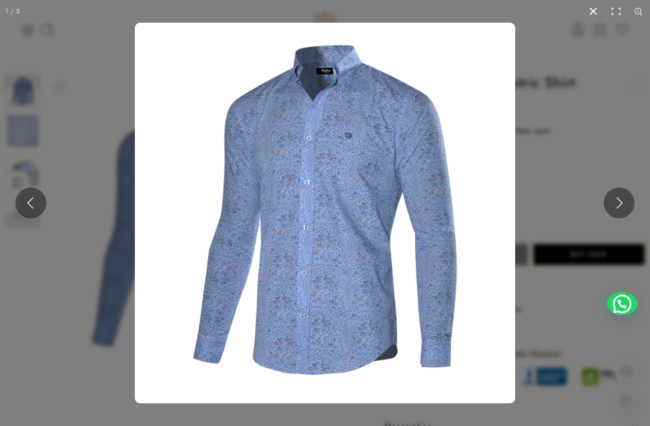
click at [598, 9] on button at bounding box center [593, 11] width 23 height 23
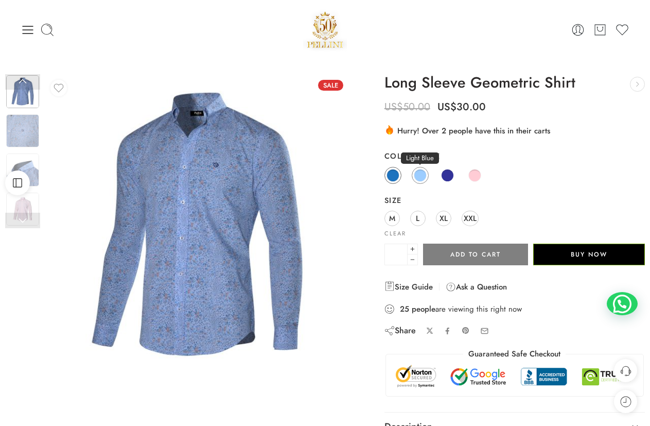
click at [421, 178] on span at bounding box center [420, 175] width 13 height 13
click at [451, 172] on span at bounding box center [447, 175] width 13 height 13
click at [475, 176] on span at bounding box center [475, 175] width 13 height 13
click at [29, 136] on img at bounding box center [22, 130] width 33 height 33
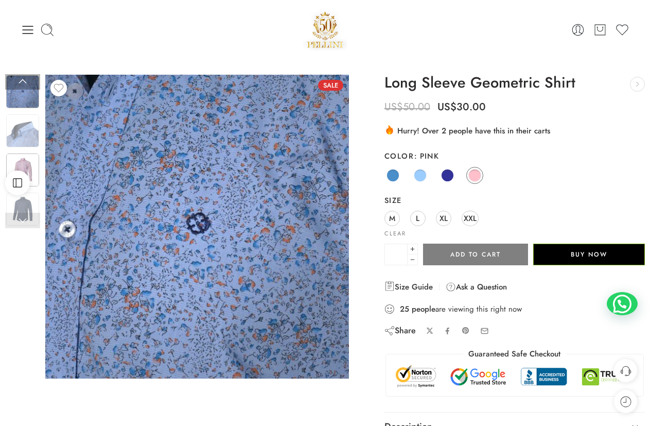
click at [28, 165] on img at bounding box center [22, 169] width 33 height 33
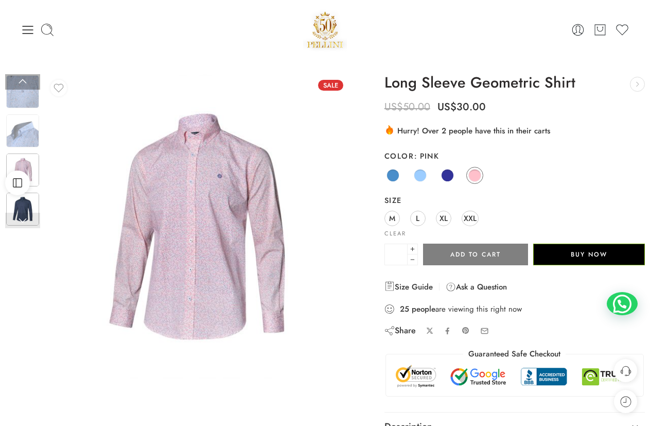
click at [32, 210] on img at bounding box center [22, 209] width 33 height 33
click at [25, 216] on link at bounding box center [22, 220] width 35 height 15
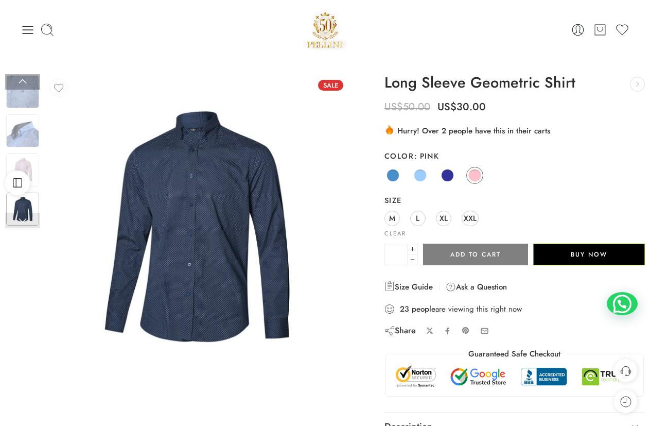
click at [22, 221] on link at bounding box center [22, 220] width 35 height 15
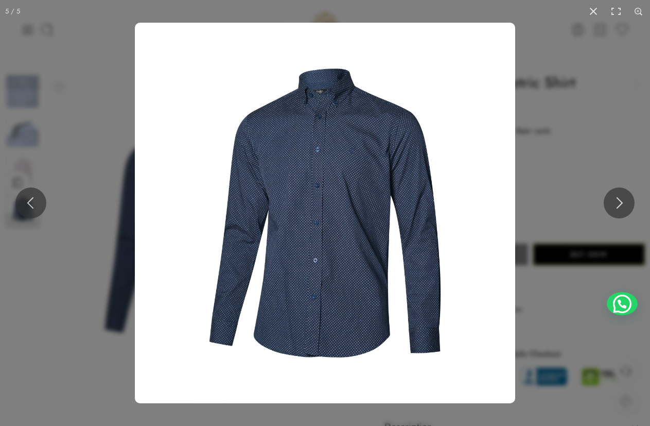
click at [159, 198] on img at bounding box center [325, 213] width 381 height 381
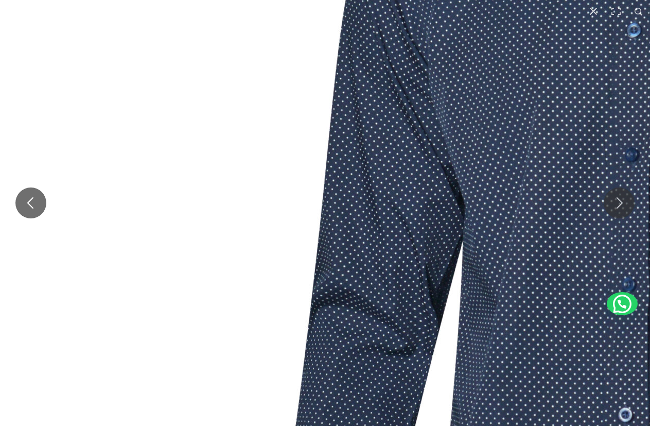
click at [539, 139] on img at bounding box center [659, 250] width 1318 height 1318
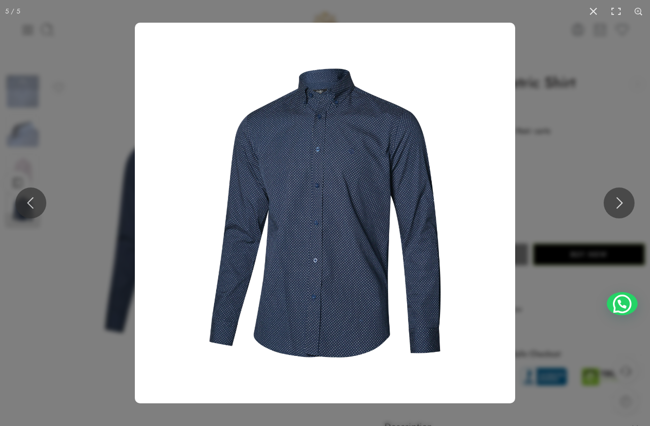
click at [368, 155] on img at bounding box center [325, 213] width 381 height 381
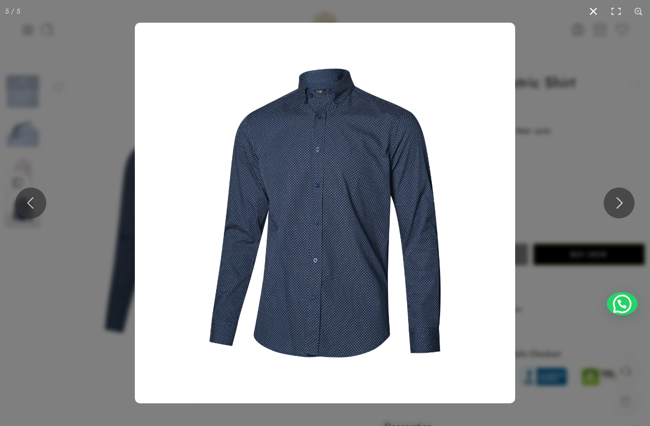
click at [594, 12] on button at bounding box center [593, 11] width 23 height 23
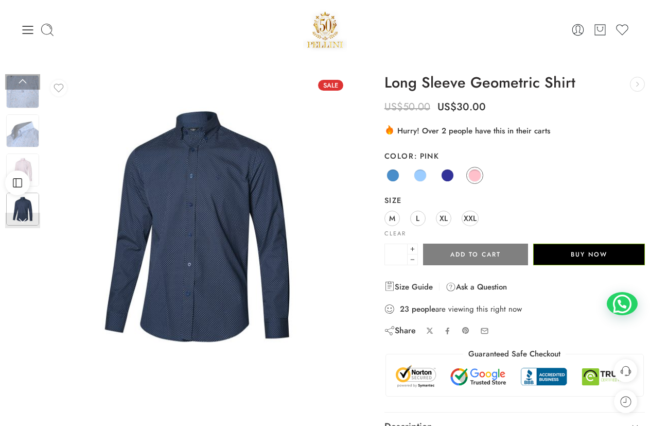
click at [23, 225] on link at bounding box center [22, 220] width 35 height 15
click at [24, 219] on link at bounding box center [22, 220] width 35 height 15
click at [28, 181] on span "Open Sidebar" at bounding box center [52, 183] width 54 height 8
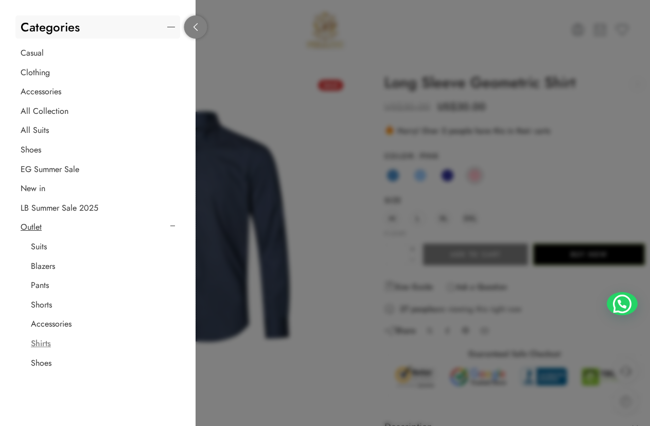
click at [195, 35] on link at bounding box center [195, 26] width 23 height 23
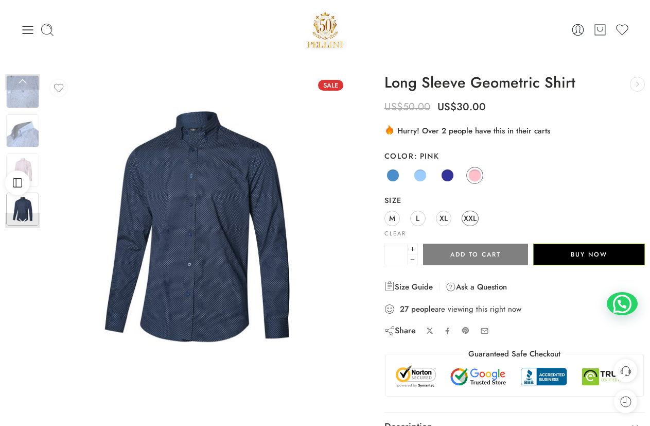
click at [475, 218] on span "XXL" at bounding box center [470, 218] width 13 height 14
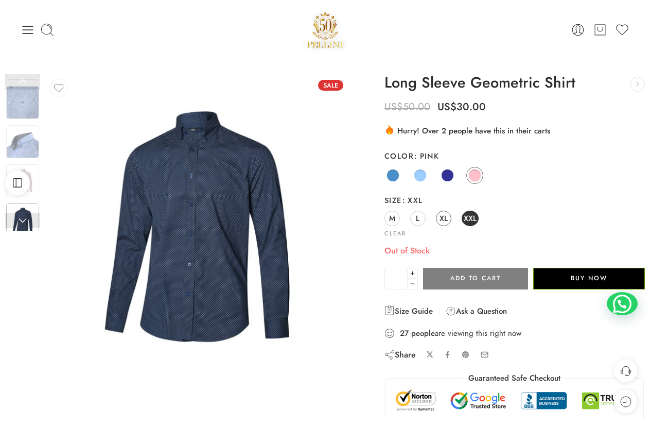
click at [441, 217] on span "XL" at bounding box center [444, 218] width 8 height 14
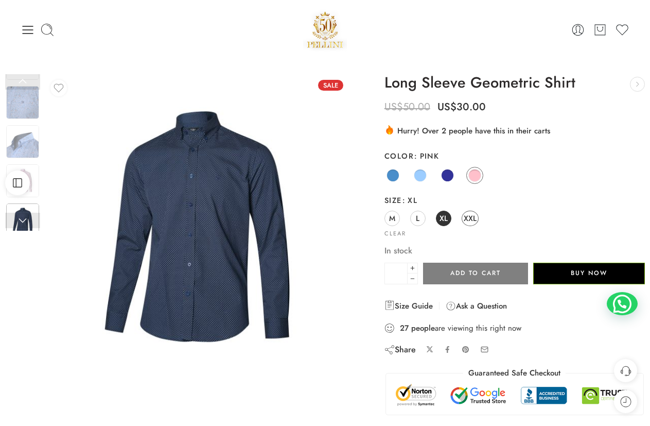
click at [471, 220] on span "XXL" at bounding box center [470, 218] width 13 height 14
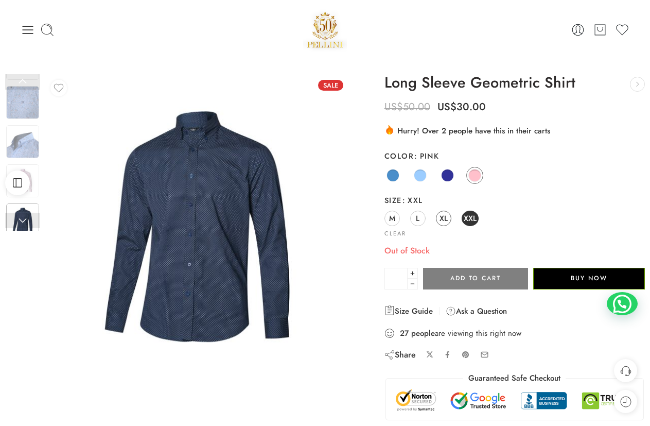
click at [440, 219] on span "XL" at bounding box center [444, 218] width 8 height 14
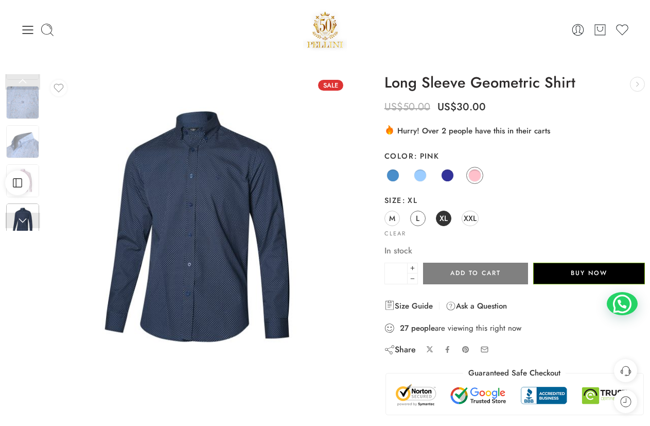
click at [412, 221] on link "L" at bounding box center [417, 218] width 15 height 15
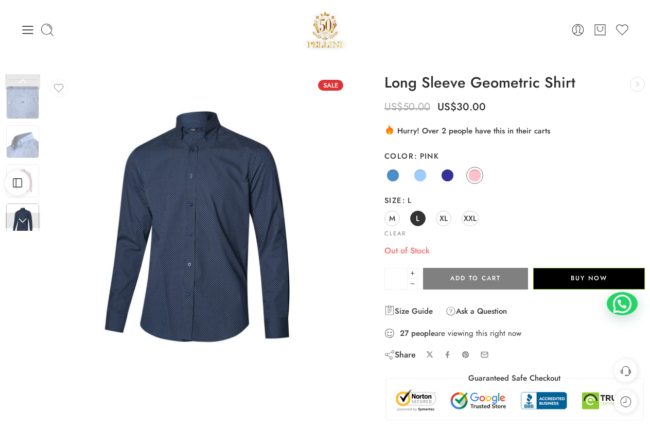
click at [390, 214] on span "M" at bounding box center [392, 218] width 6 height 14
click at [446, 216] on span "XL" at bounding box center [444, 218] width 8 height 14
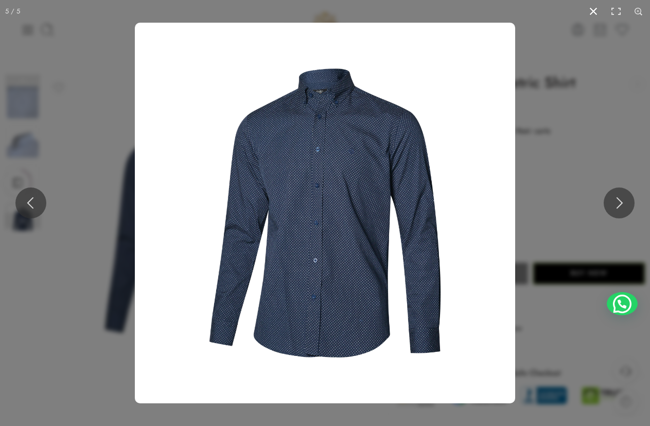
click at [591, 7] on button at bounding box center [593, 11] width 23 height 23
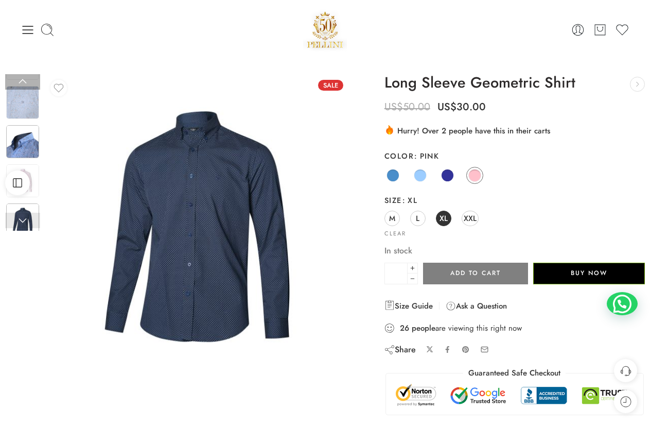
click at [26, 136] on img at bounding box center [22, 141] width 33 height 33
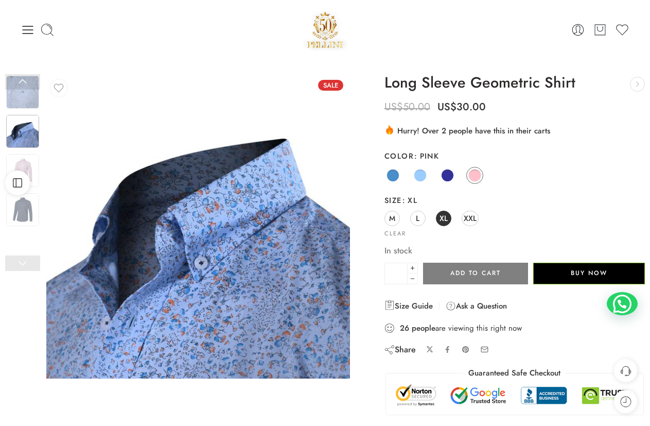
drag, startPoint x: 233, startPoint y: 286, endPoint x: 227, endPoint y: 202, distance: 84.2
click at [227, 202] on img at bounding box center [198, 227] width 304 height 304
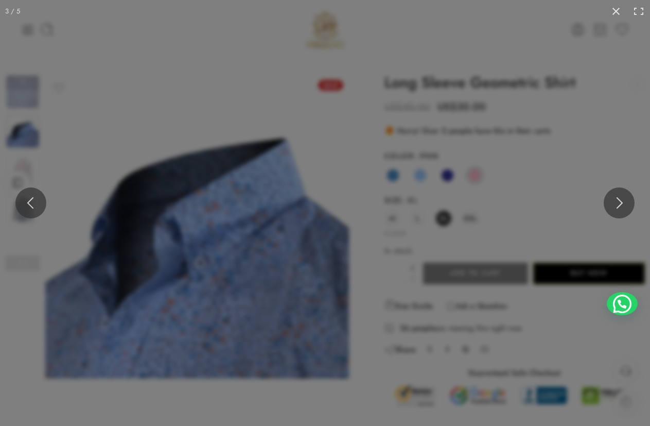
click at [210, 255] on div at bounding box center [325, 213] width 650 height 426
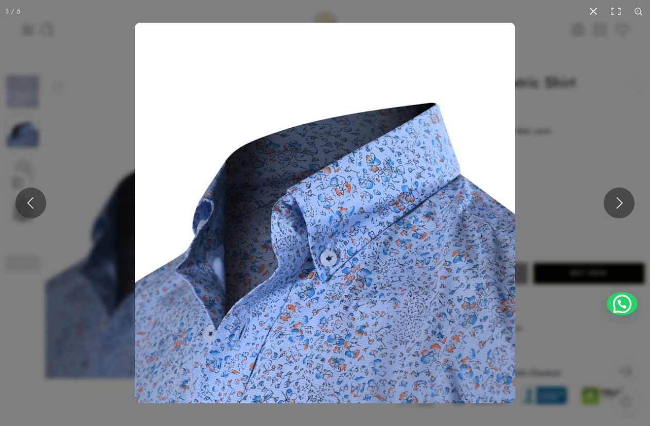
click at [299, 276] on img at bounding box center [325, 213] width 381 height 381
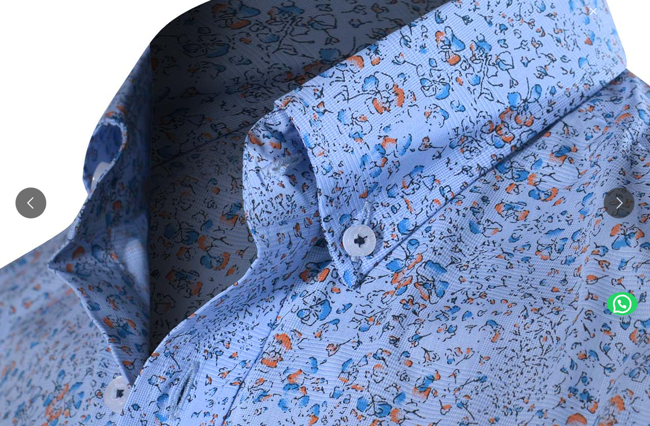
click at [302, 269] on img at bounding box center [352, 148] width 773 height 773
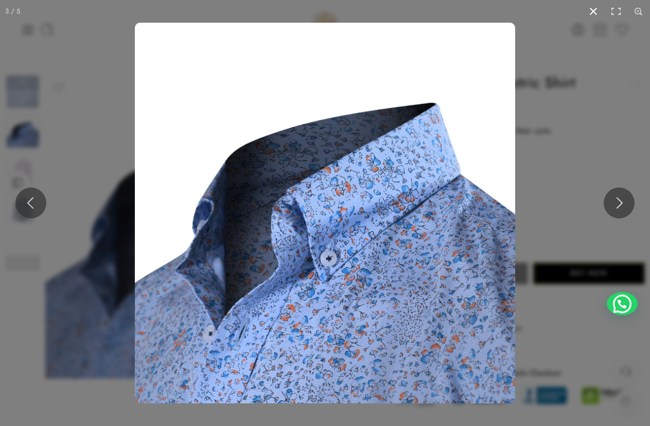
click at [590, 9] on button at bounding box center [593, 11] width 23 height 23
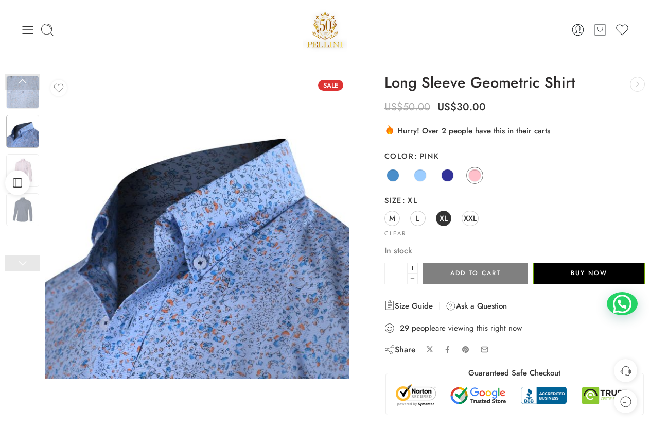
click at [461, 214] on div "M L XL XXL" at bounding box center [515, 219] width 261 height 19
click at [469, 219] on span "XXL" at bounding box center [470, 218] width 13 height 14
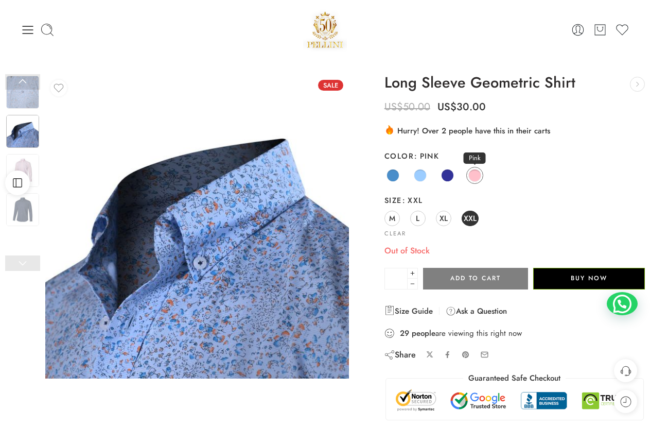
click at [478, 176] on span at bounding box center [475, 175] width 13 height 13
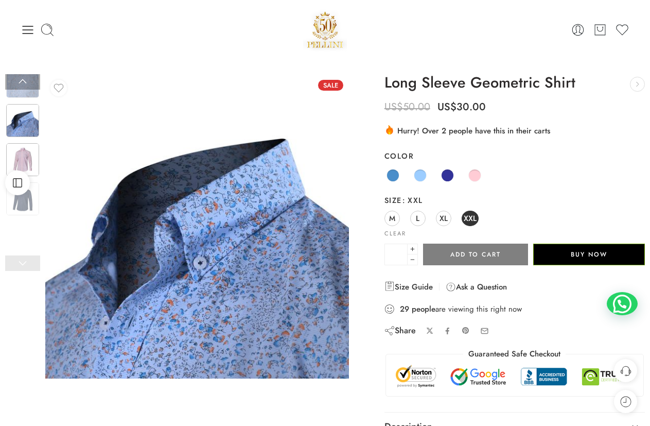
click at [23, 152] on div at bounding box center [22, 159] width 35 height 35
click at [27, 165] on img at bounding box center [22, 169] width 33 height 33
click at [29, 167] on img at bounding box center [22, 169] width 33 height 33
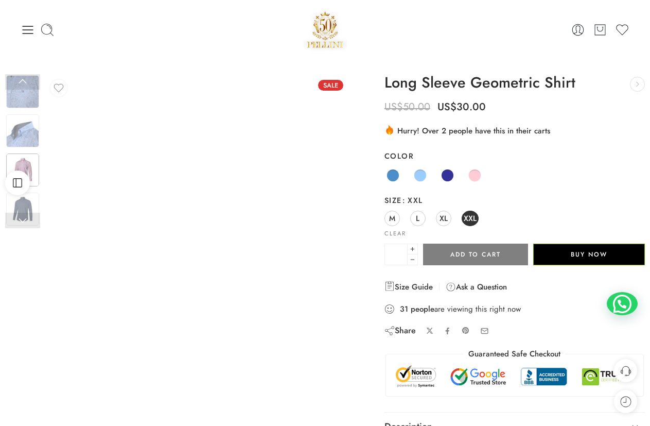
click at [203, 190] on div at bounding box center [197, 227] width 304 height 304
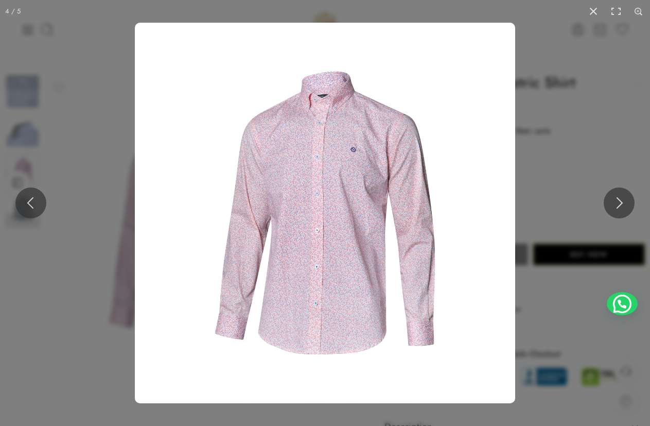
click at [353, 178] on img at bounding box center [325, 213] width 381 height 381
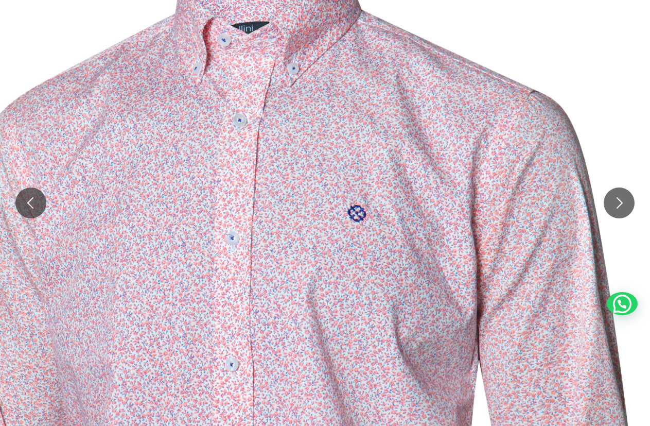
click at [327, 218] on img at bounding box center [259, 432] width 1318 height 1318
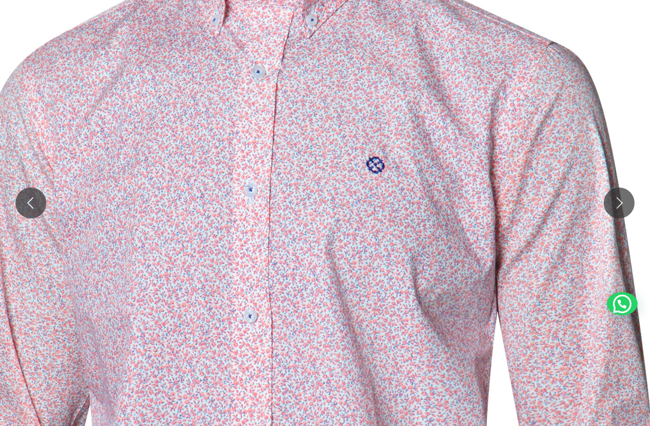
click at [324, 133] on img at bounding box center [277, 384] width 1318 height 1318
click at [352, 158] on img at bounding box center [277, 384] width 1318 height 1318
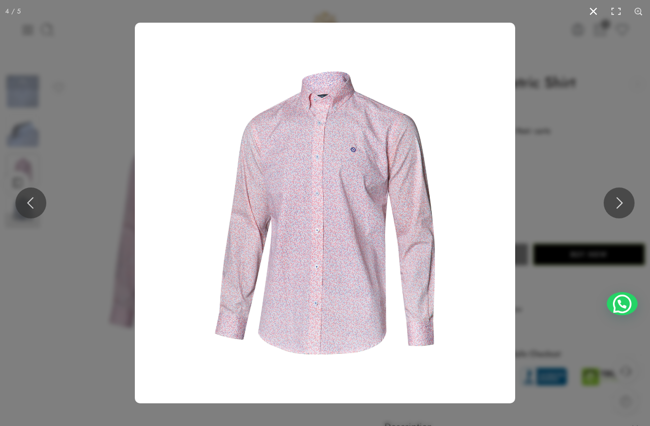
click at [590, 10] on button at bounding box center [593, 11] width 23 height 23
